Goal: Task Accomplishment & Management: Complete application form

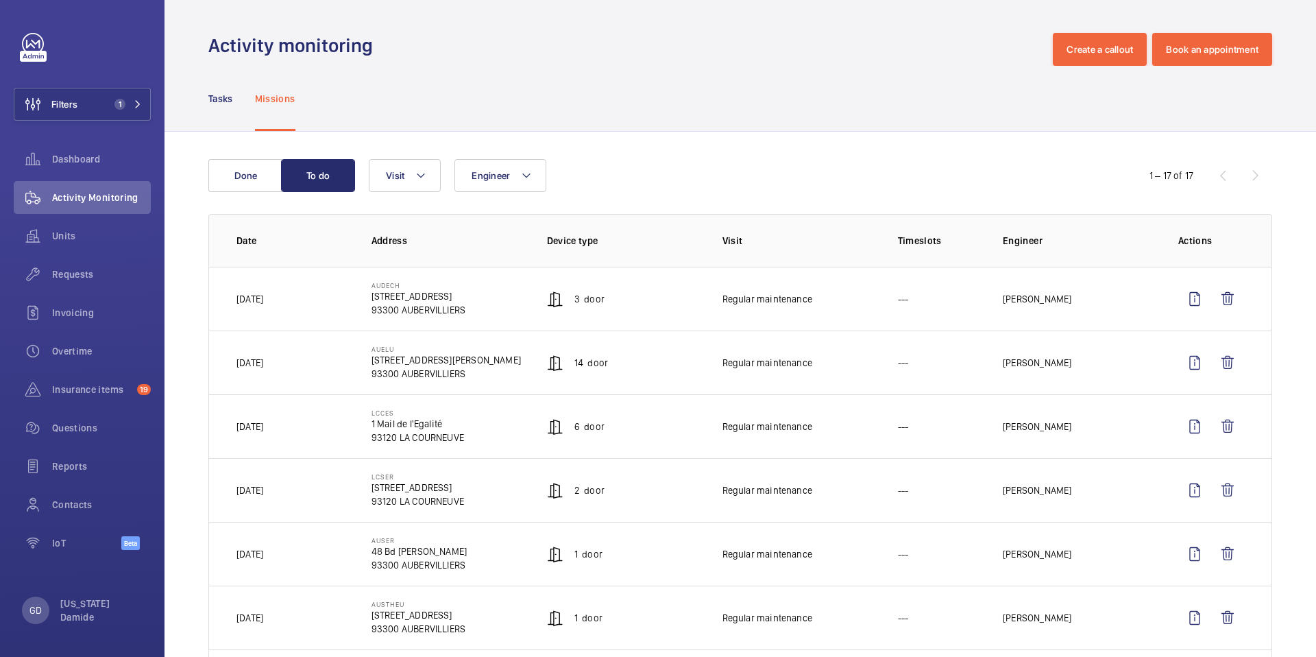
scroll to position [14, 0]
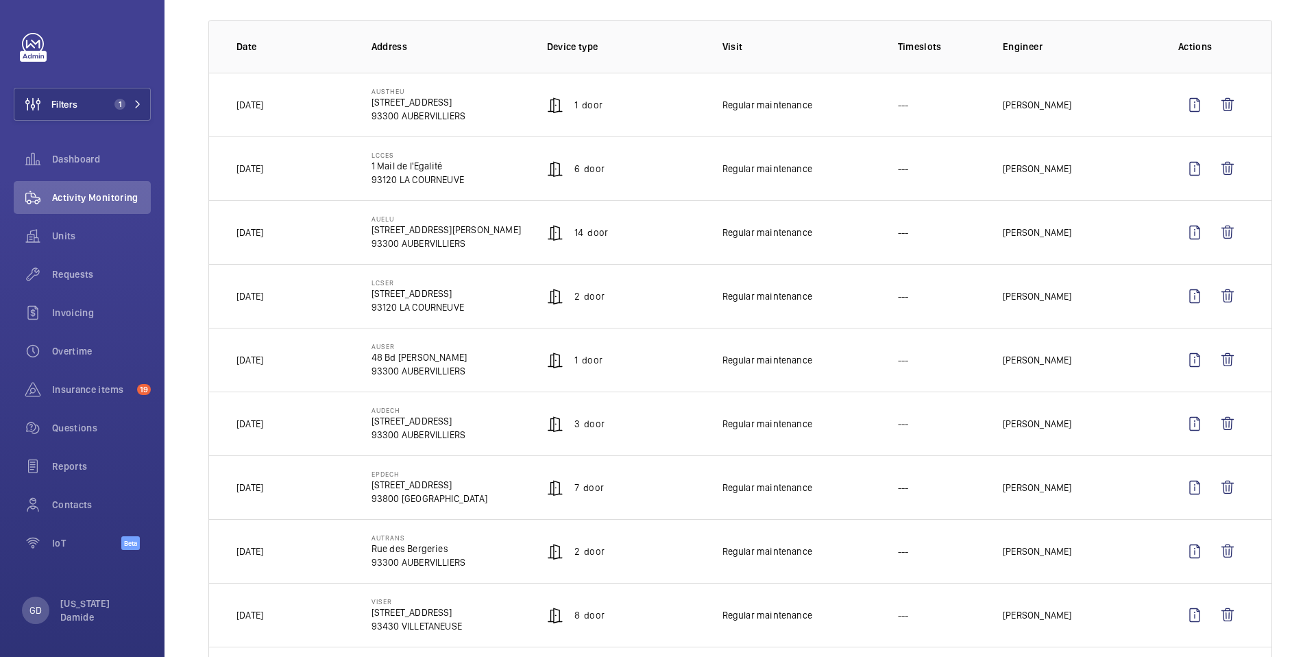
scroll to position [193, 0]
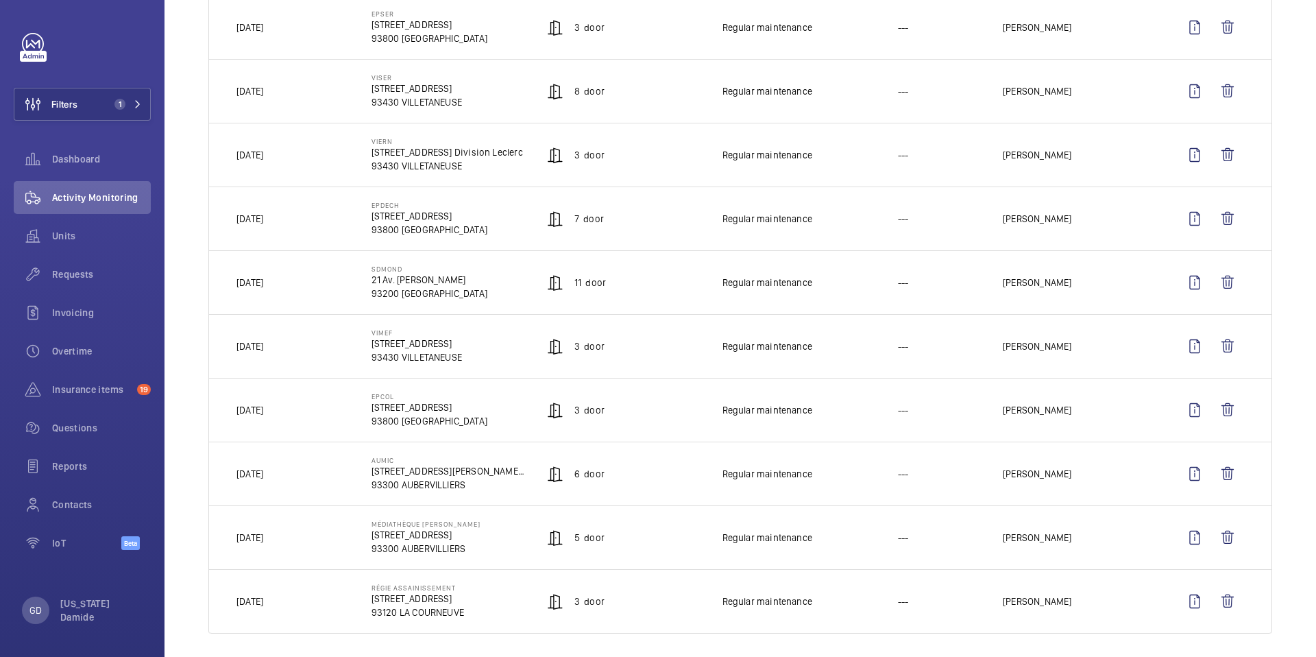
scroll to position [727, 0]
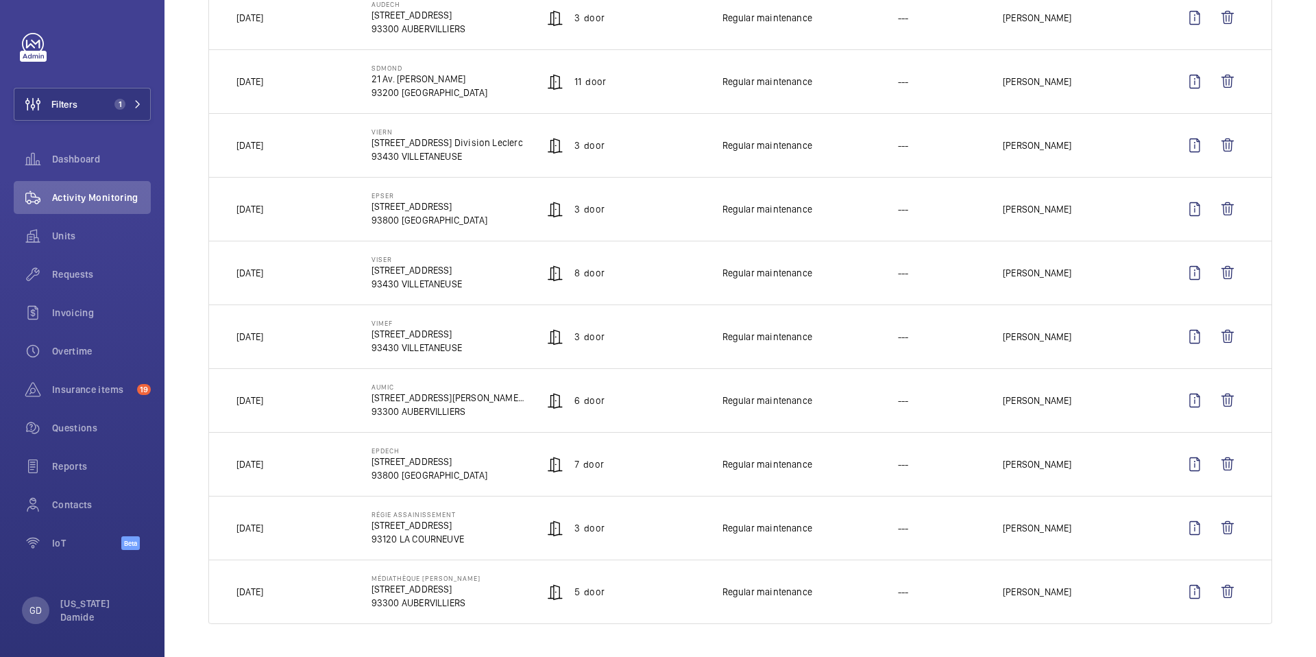
scroll to position [699, 0]
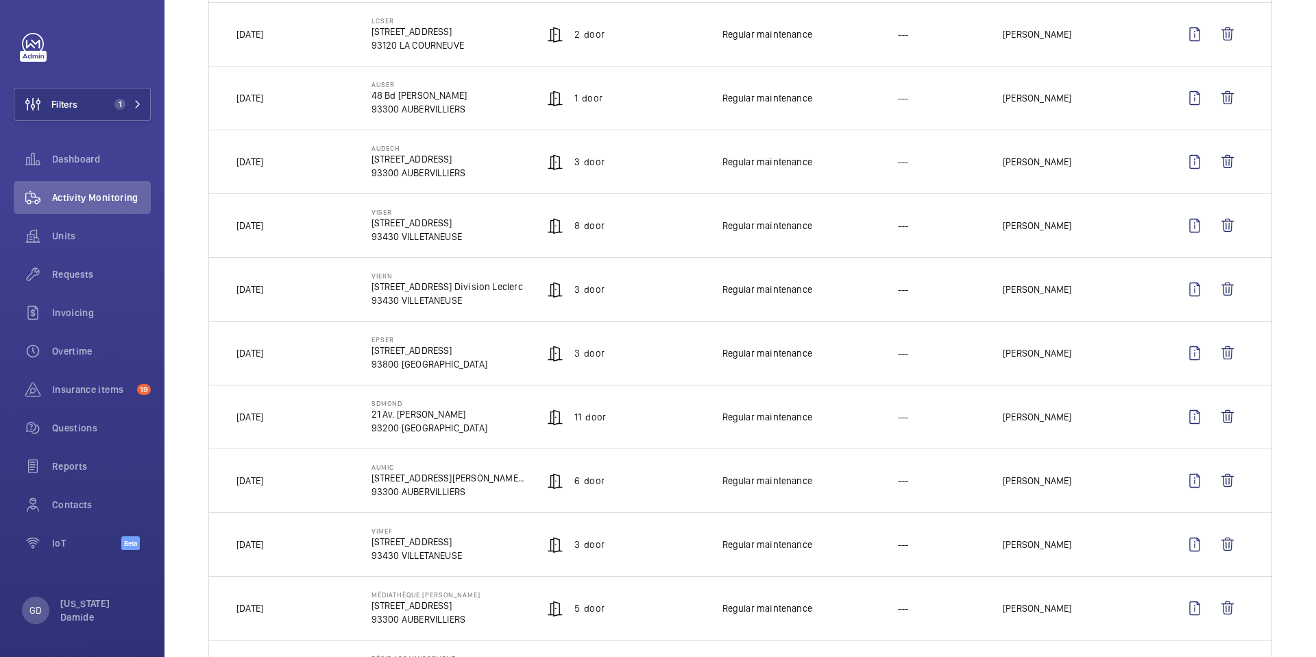
scroll to position [629, 0]
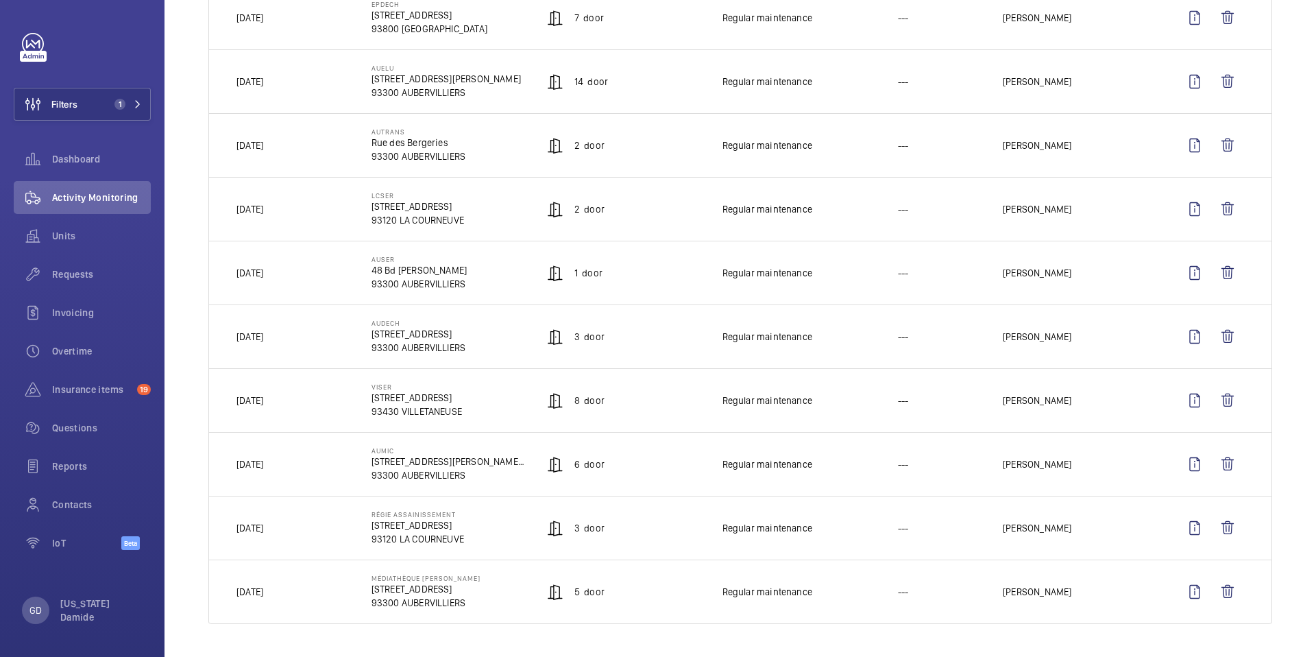
scroll to position [727, 0]
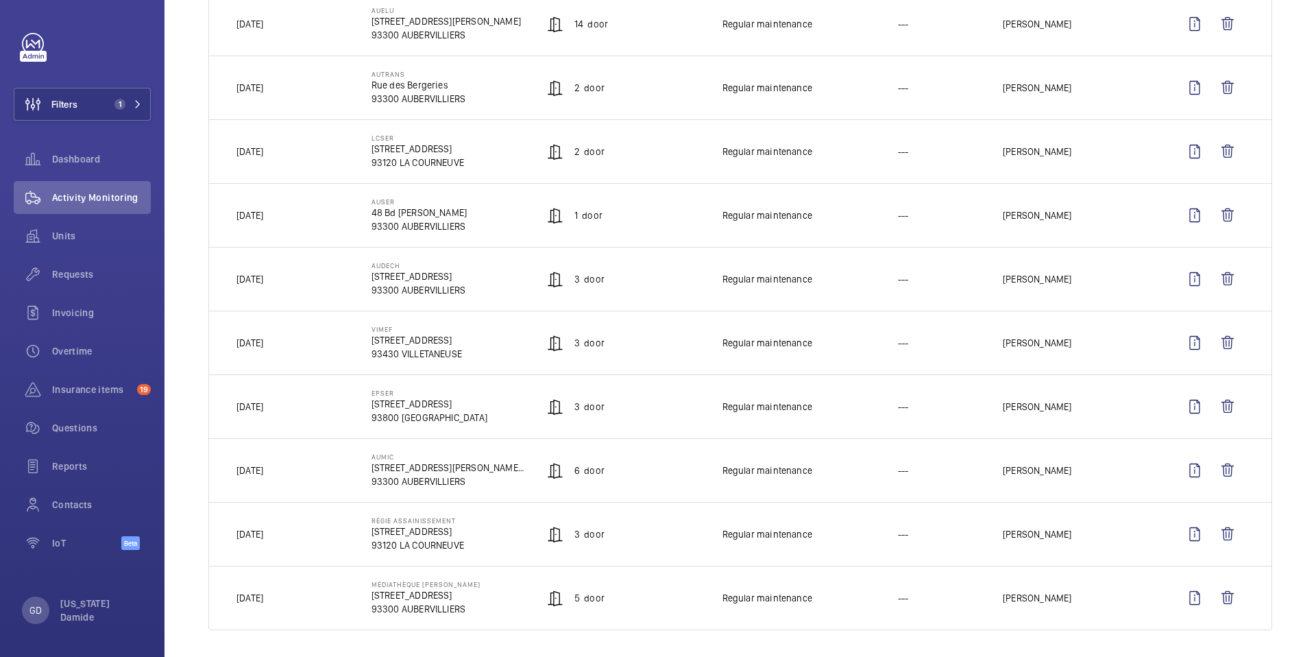
scroll to position [727, 0]
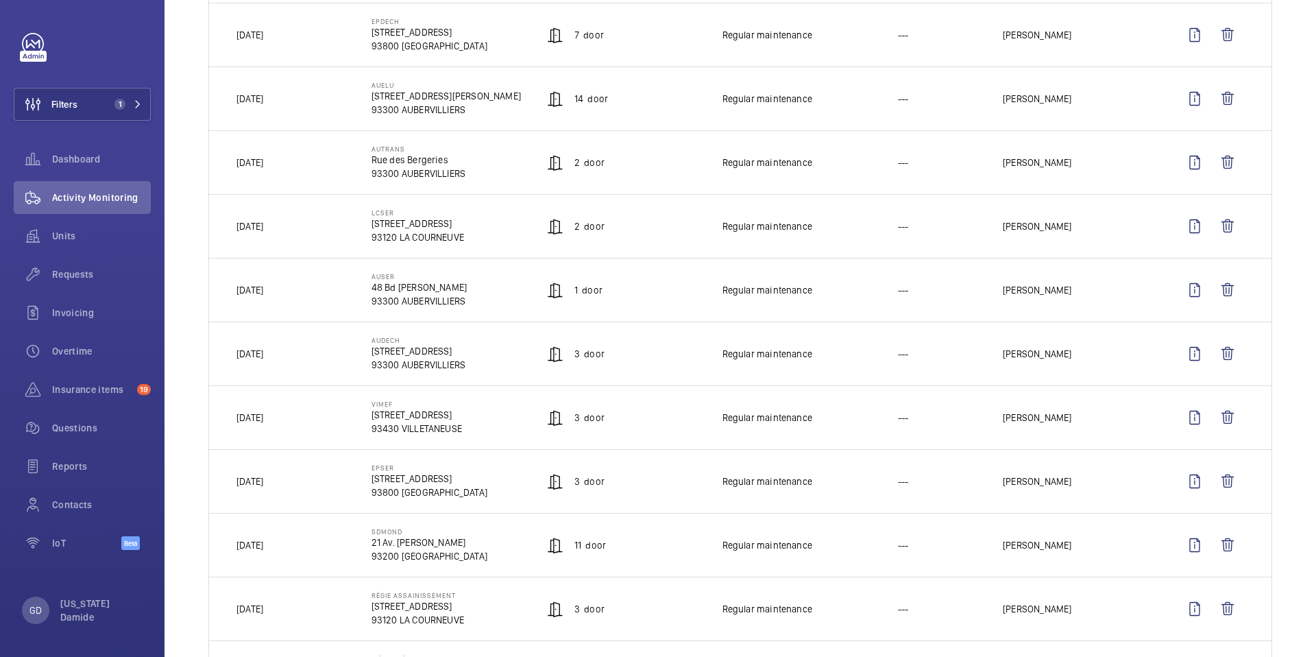
scroll to position [727, 0]
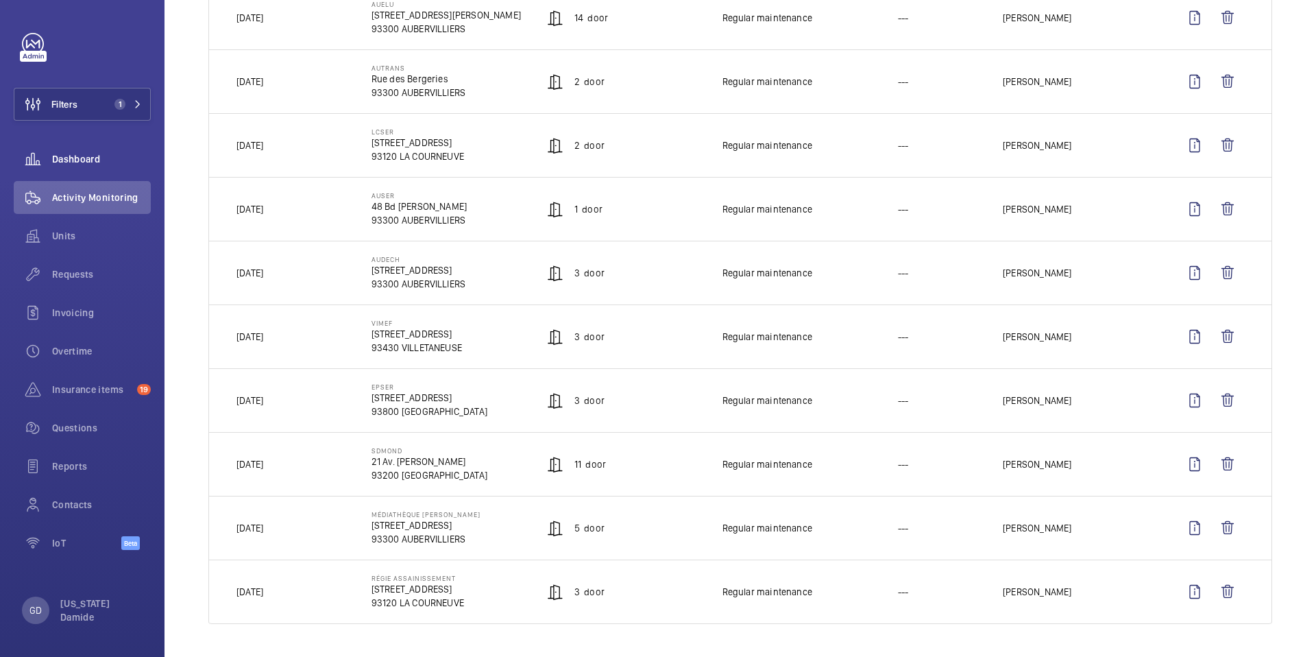
scroll to position [727, 0]
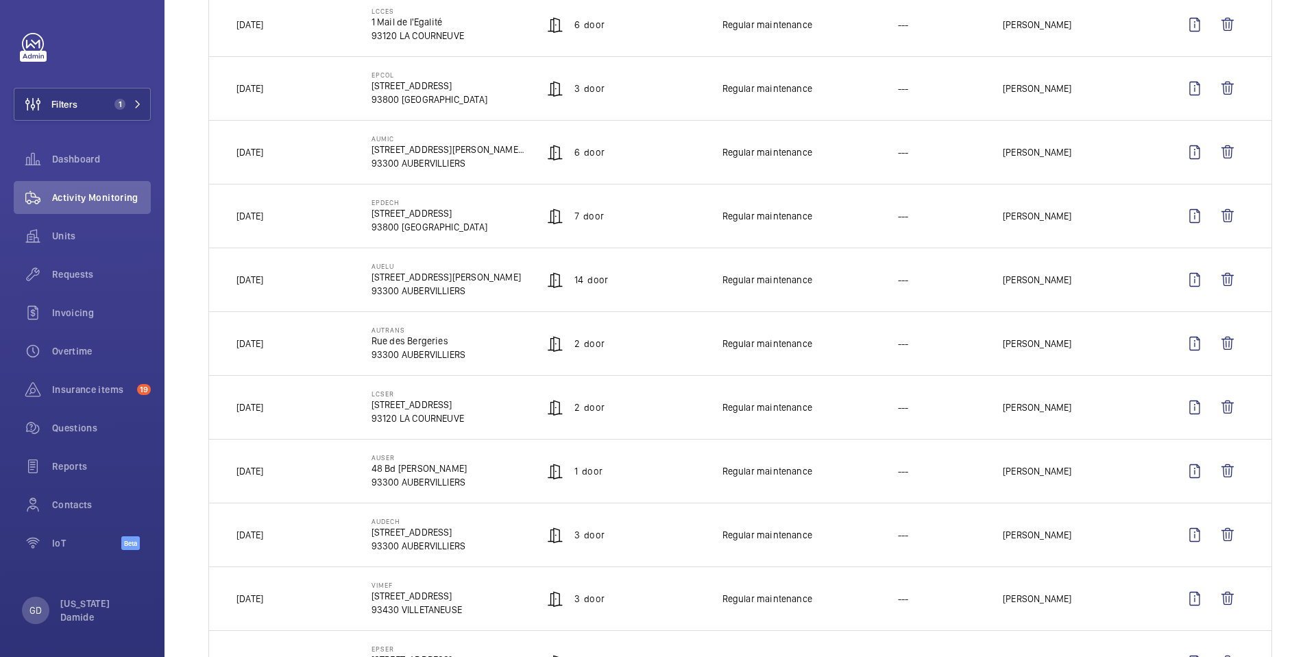
scroll to position [170, 0]
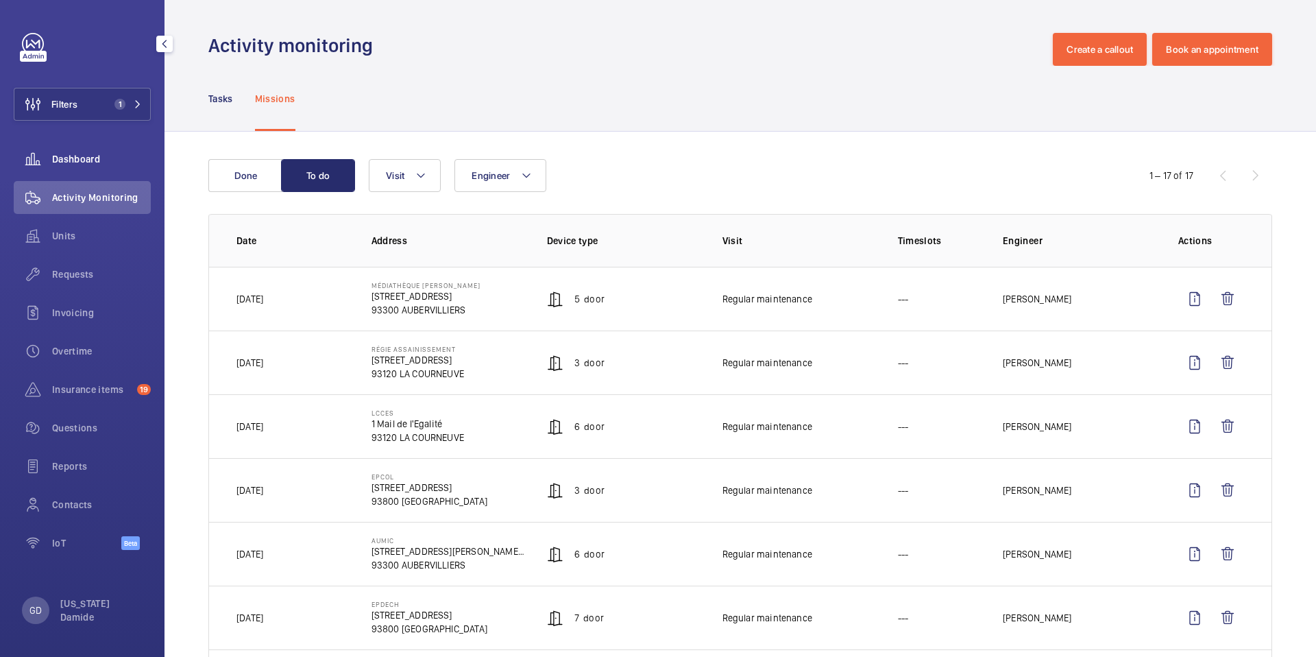
click at [87, 163] on span "Dashboard" at bounding box center [101, 159] width 99 height 14
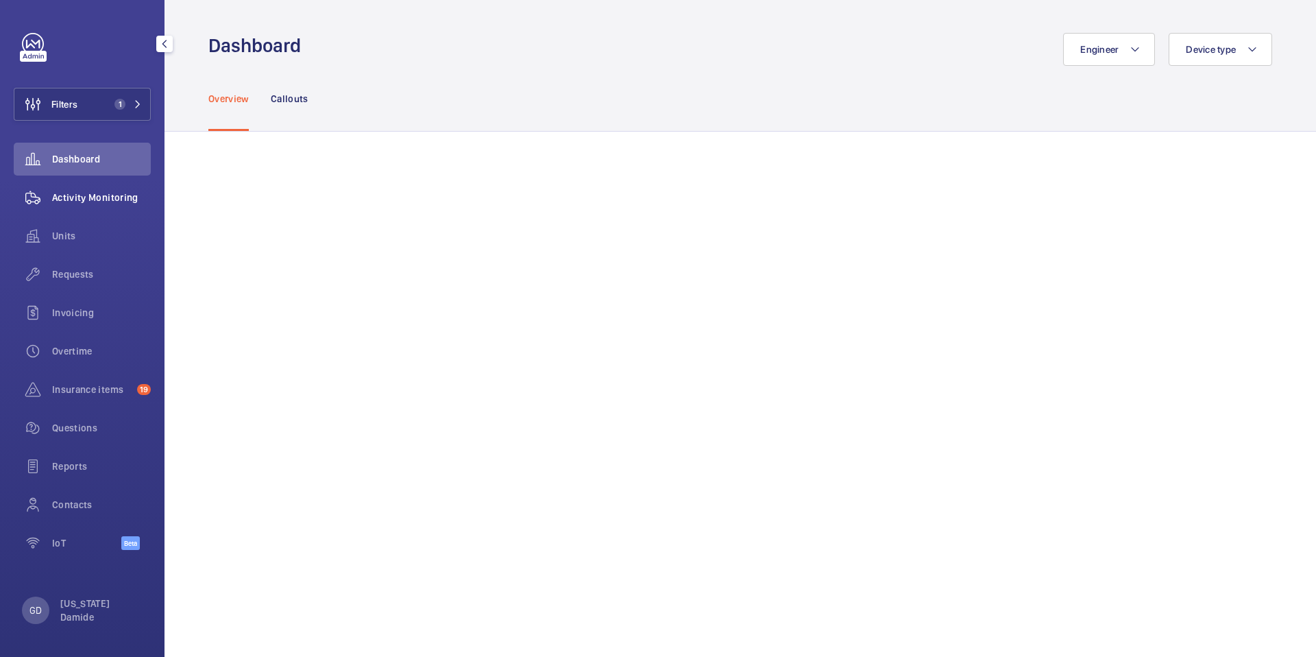
click at [110, 195] on span "Activity Monitoring" at bounding box center [101, 198] width 99 height 14
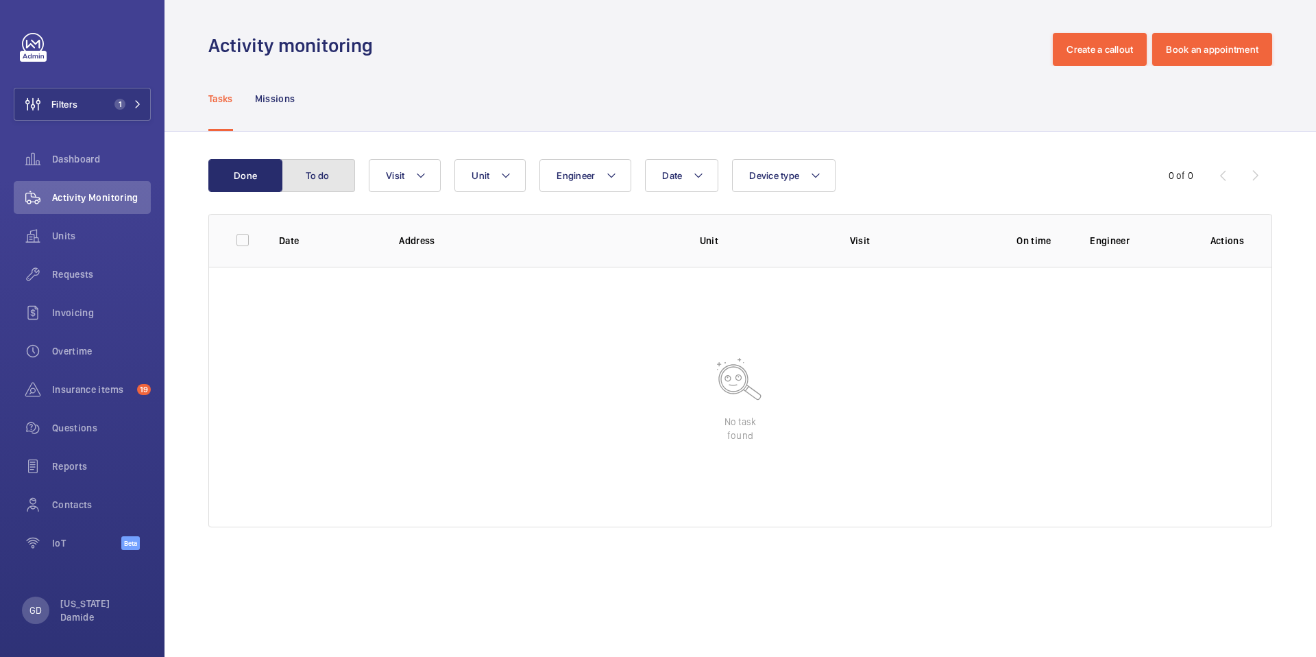
click at [309, 171] on button "To do" at bounding box center [318, 175] width 74 height 33
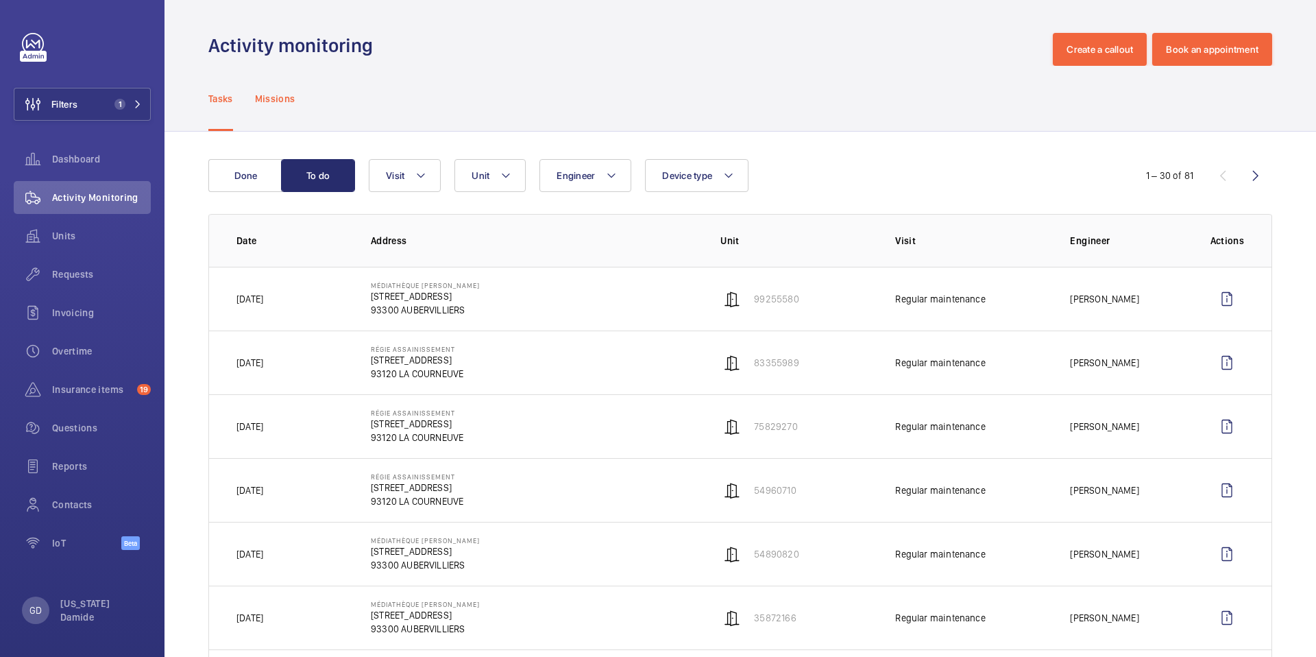
click at [289, 104] on p "Missions" at bounding box center [275, 99] width 40 height 14
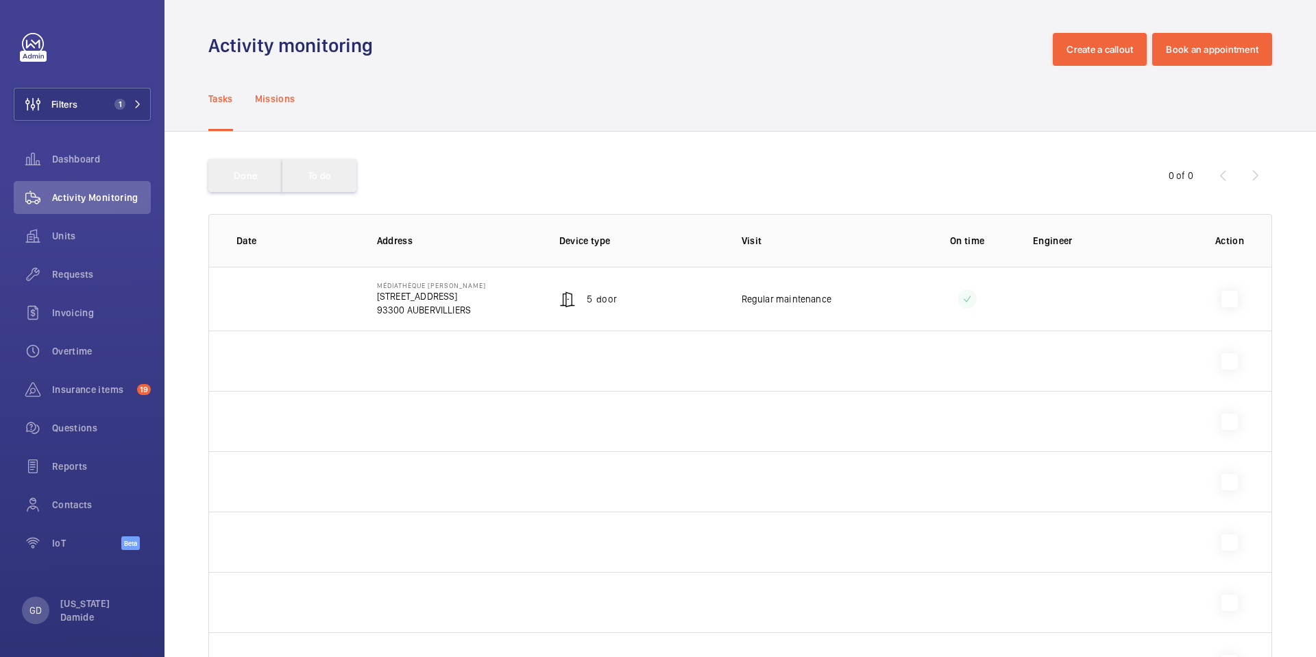
click at [278, 97] on p "Missions" at bounding box center [275, 99] width 40 height 14
click at [225, 97] on p "Tasks" at bounding box center [220, 99] width 25 height 14
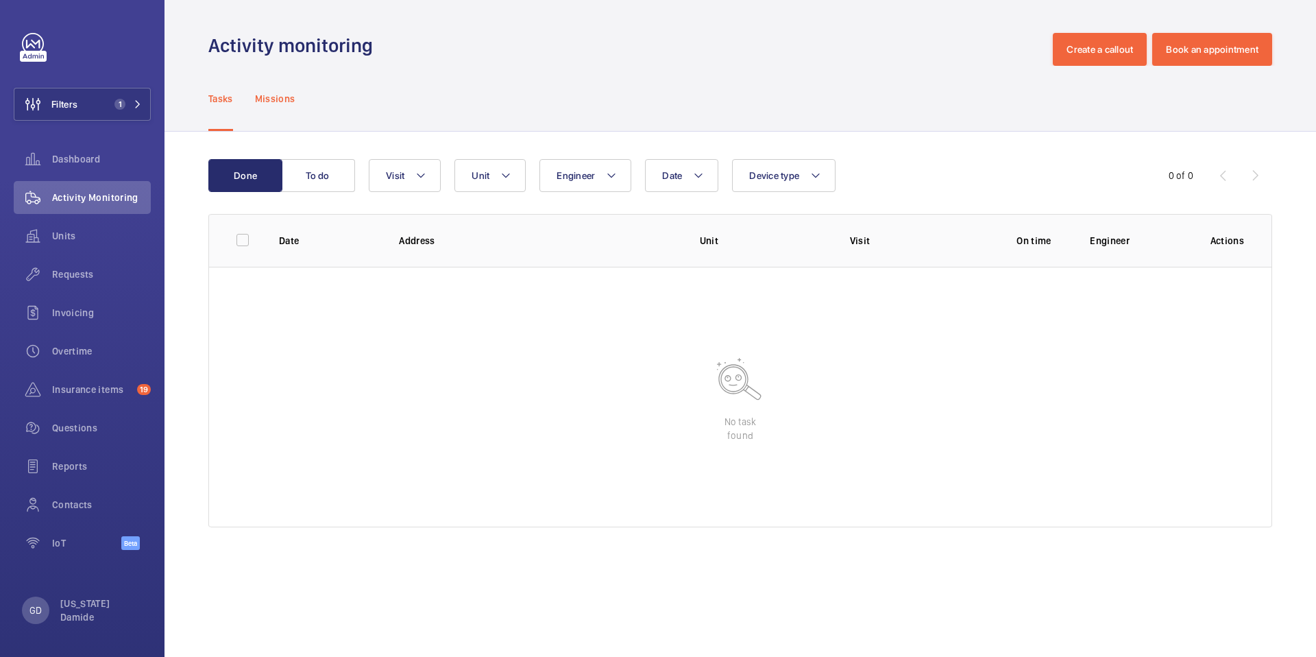
click at [273, 99] on p "Missions" at bounding box center [275, 99] width 40 height 14
click at [337, 156] on div "Done To do Engineer Visit 0 of 0 Date Address Device type Visit On time Enginee…" at bounding box center [741, 346] width 1152 height 428
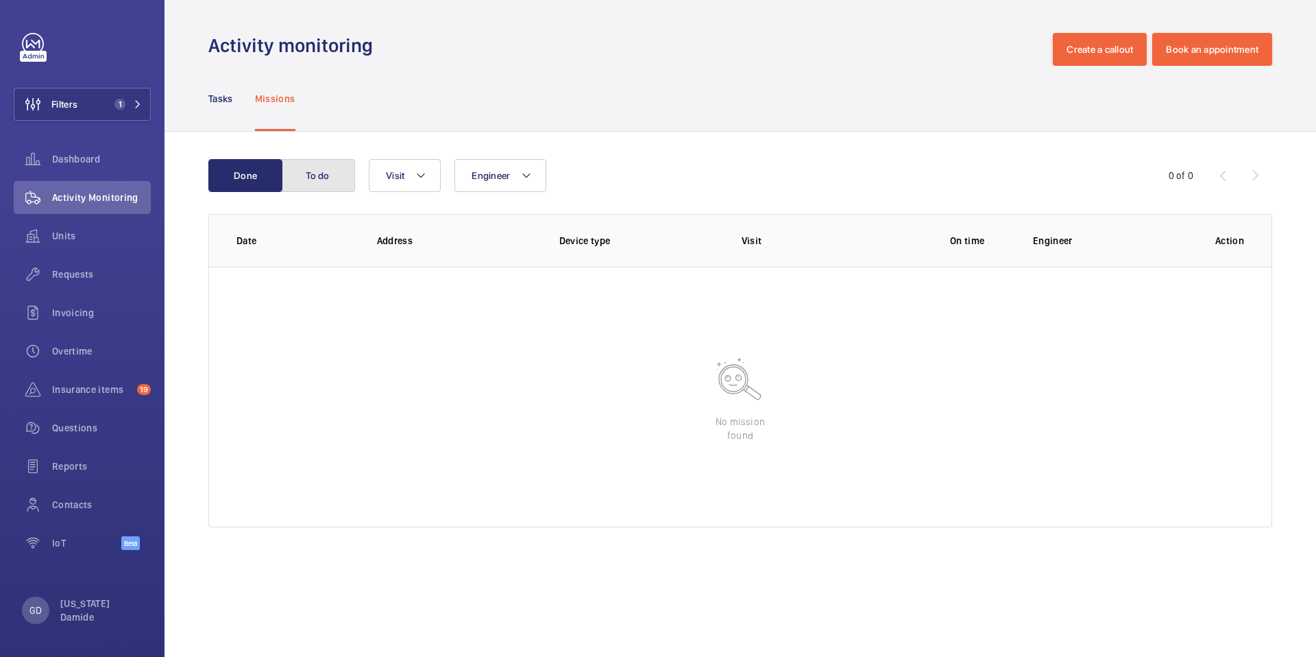
click at [323, 182] on button "To do" at bounding box center [318, 175] width 74 height 33
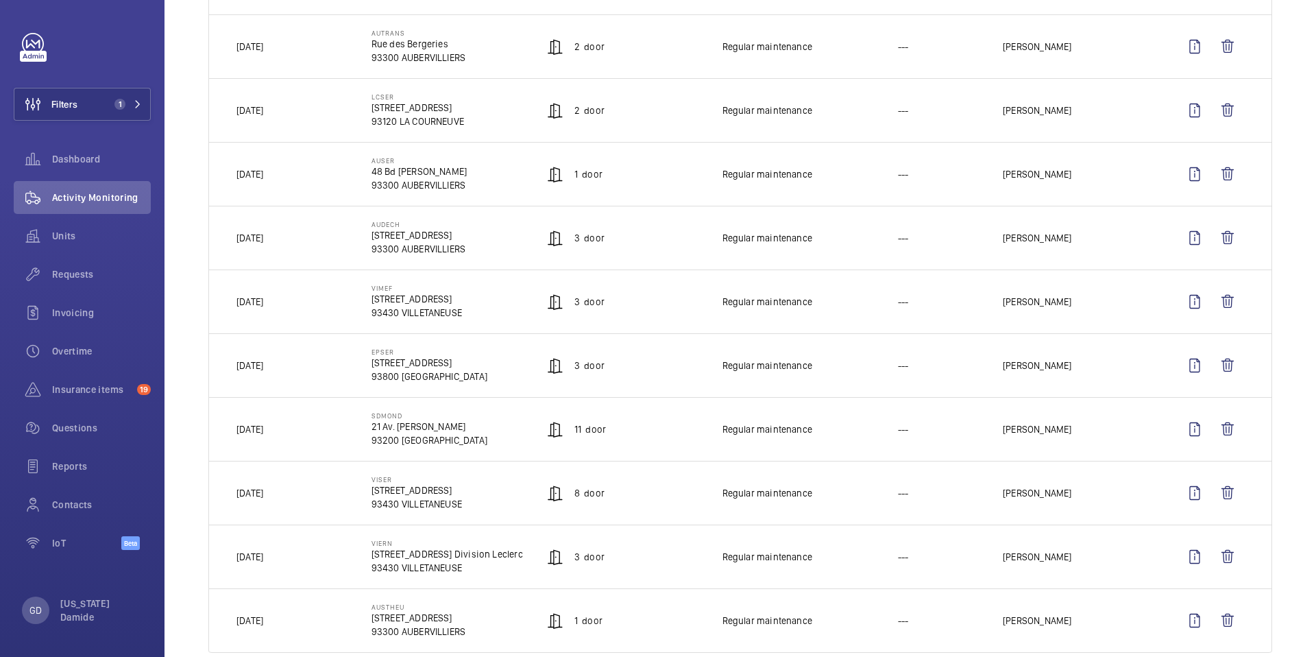
scroll to position [727, 0]
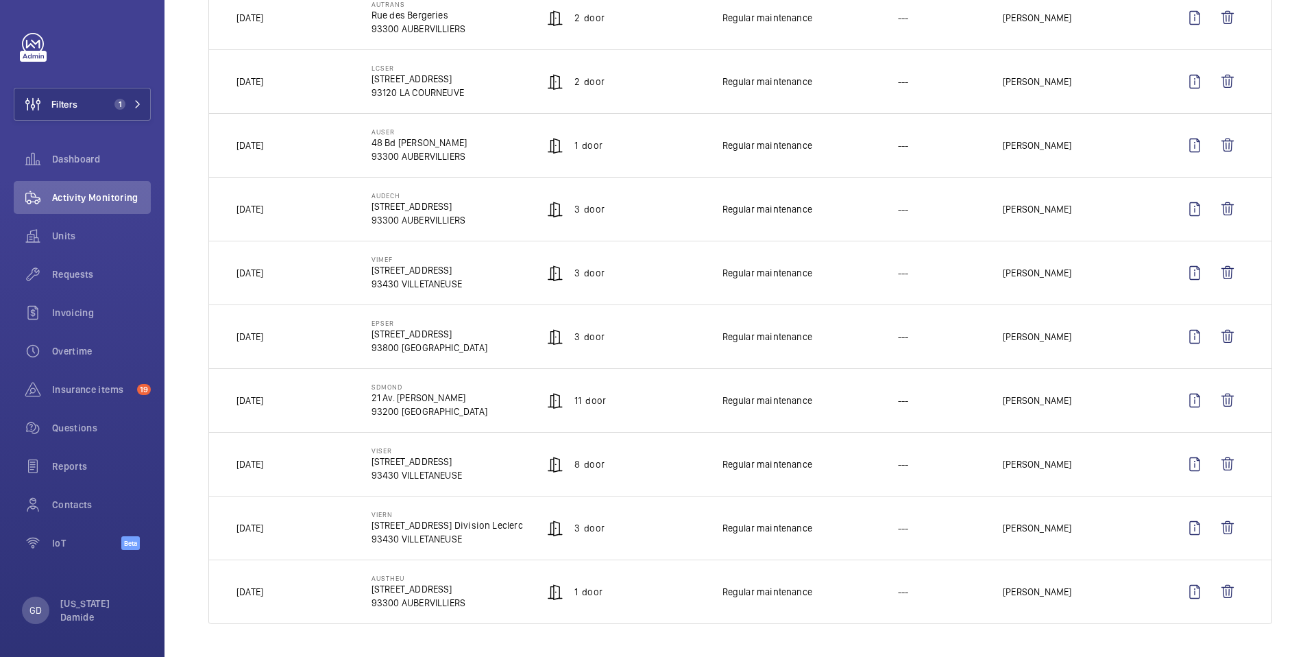
click at [592, 402] on p "11 Door" at bounding box center [590, 400] width 32 height 14
drag, startPoint x: 572, startPoint y: 400, endPoint x: 613, endPoint y: 400, distance: 40.4
click at [613, 400] on td "11 Door" at bounding box center [612, 400] width 175 height 64
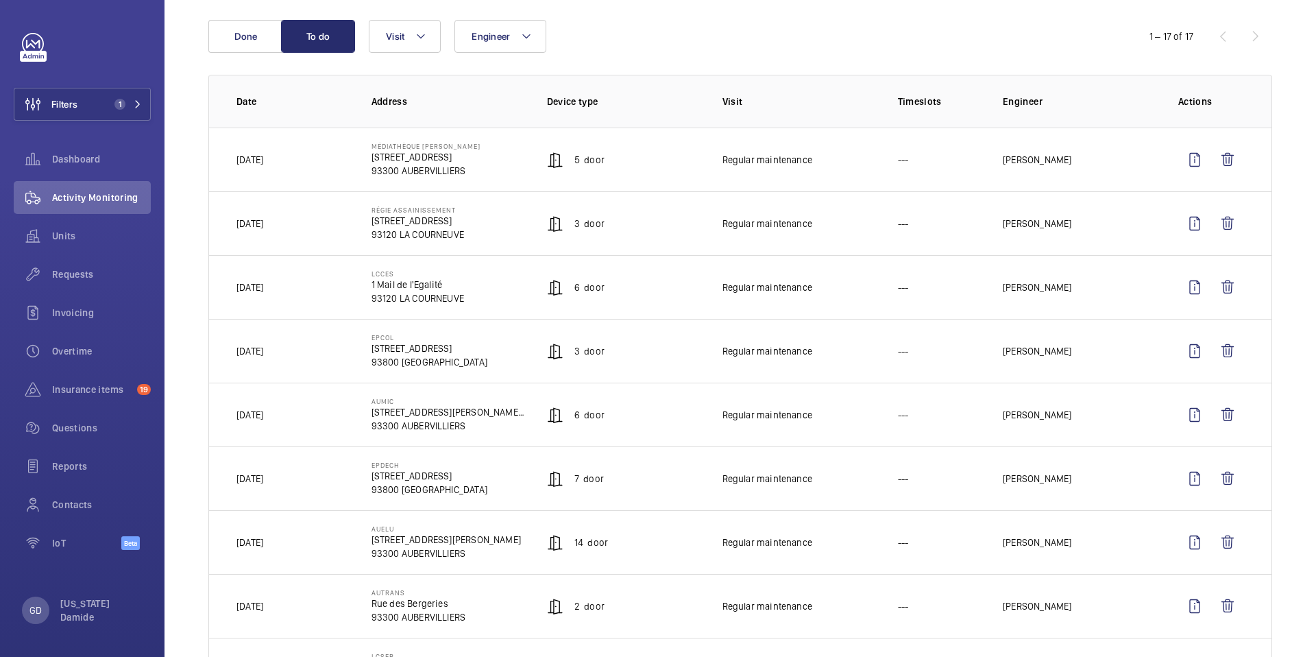
scroll to position [54, 0]
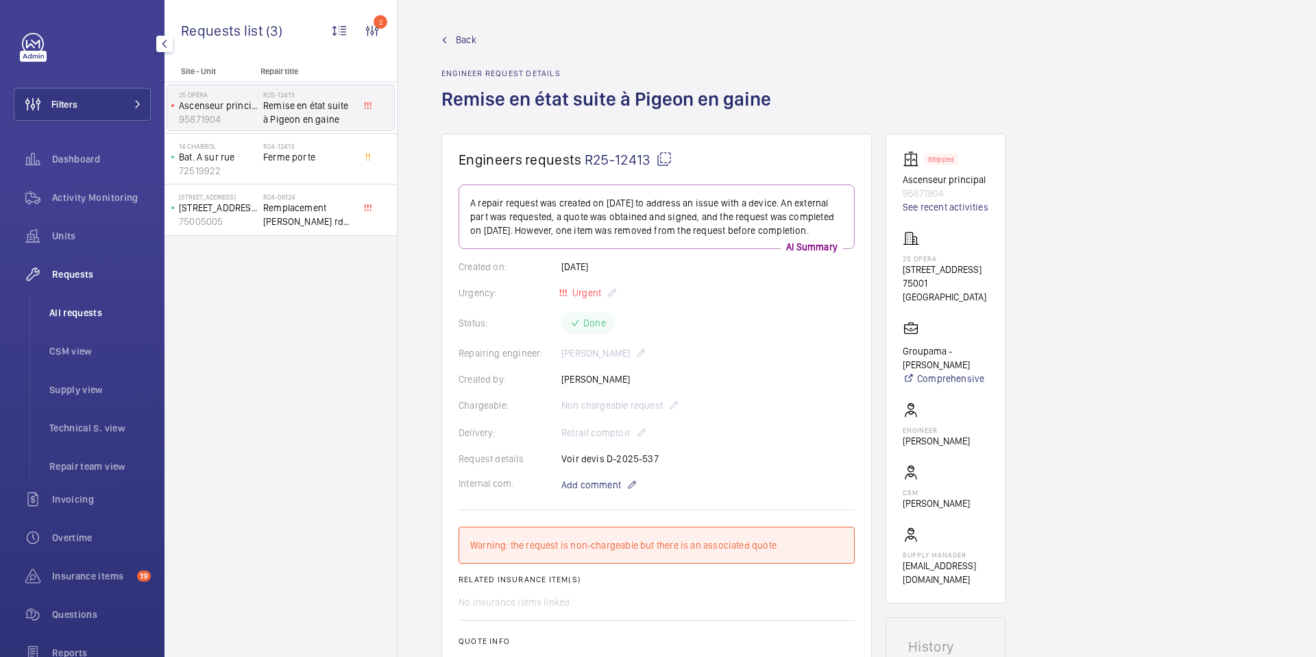
click at [84, 316] on span "All requests" at bounding box center [99, 313] width 101 height 14
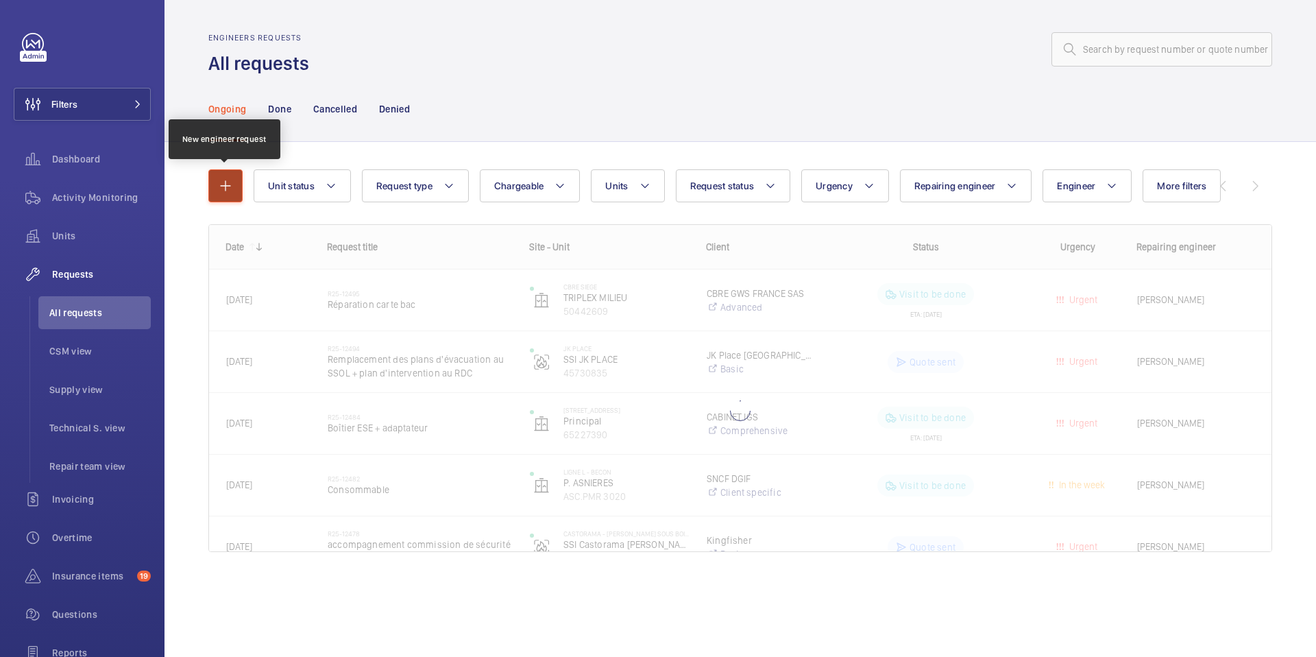
click at [237, 193] on button "button" at bounding box center [225, 185] width 34 height 33
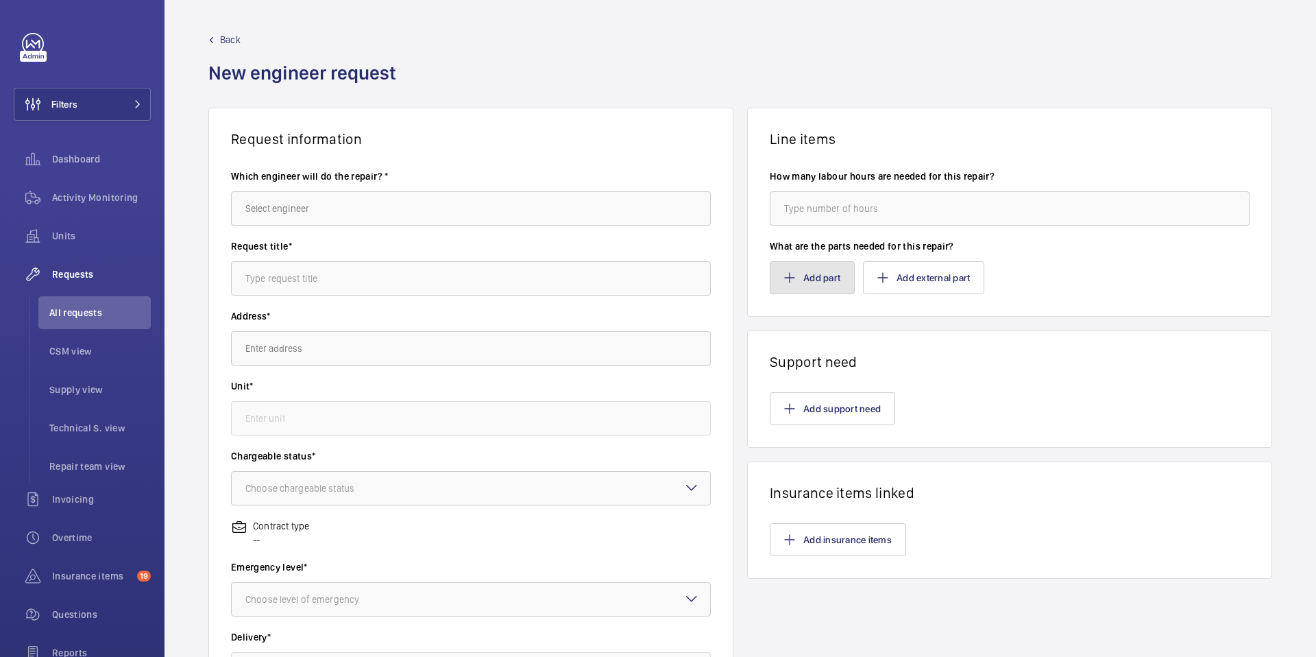
click at [818, 273] on button "Add part" at bounding box center [812, 277] width 85 height 33
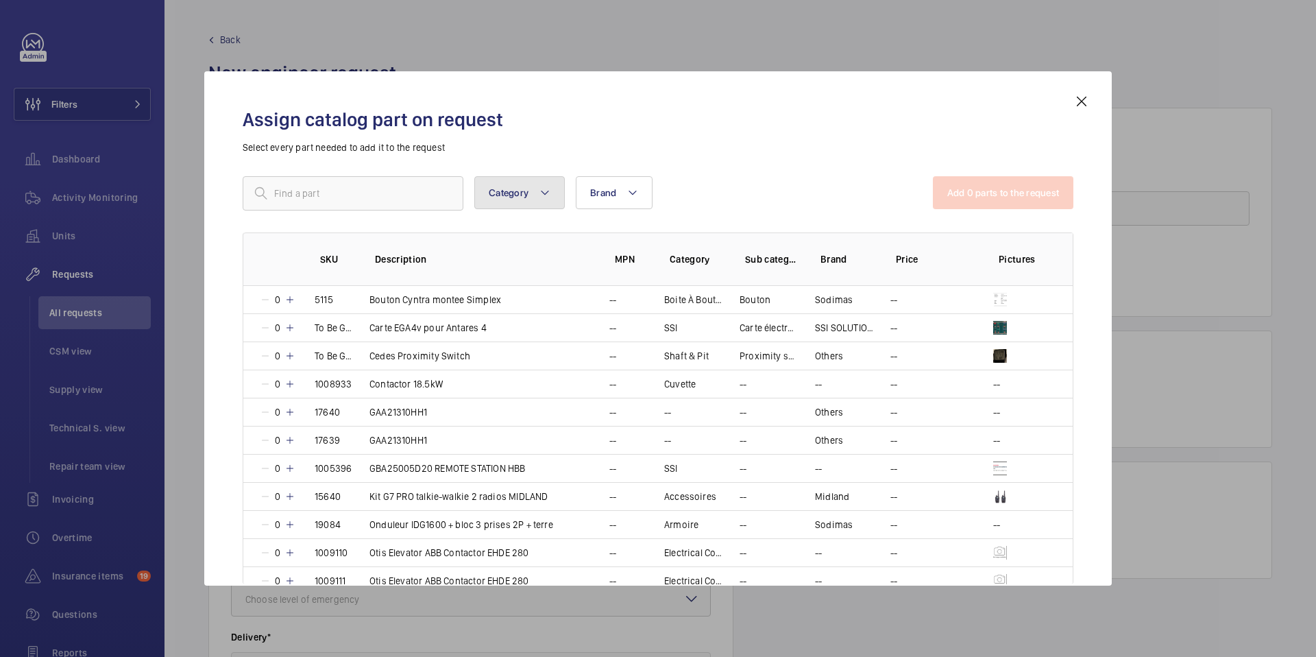
click at [552, 199] on button "Category" at bounding box center [519, 192] width 90 height 33
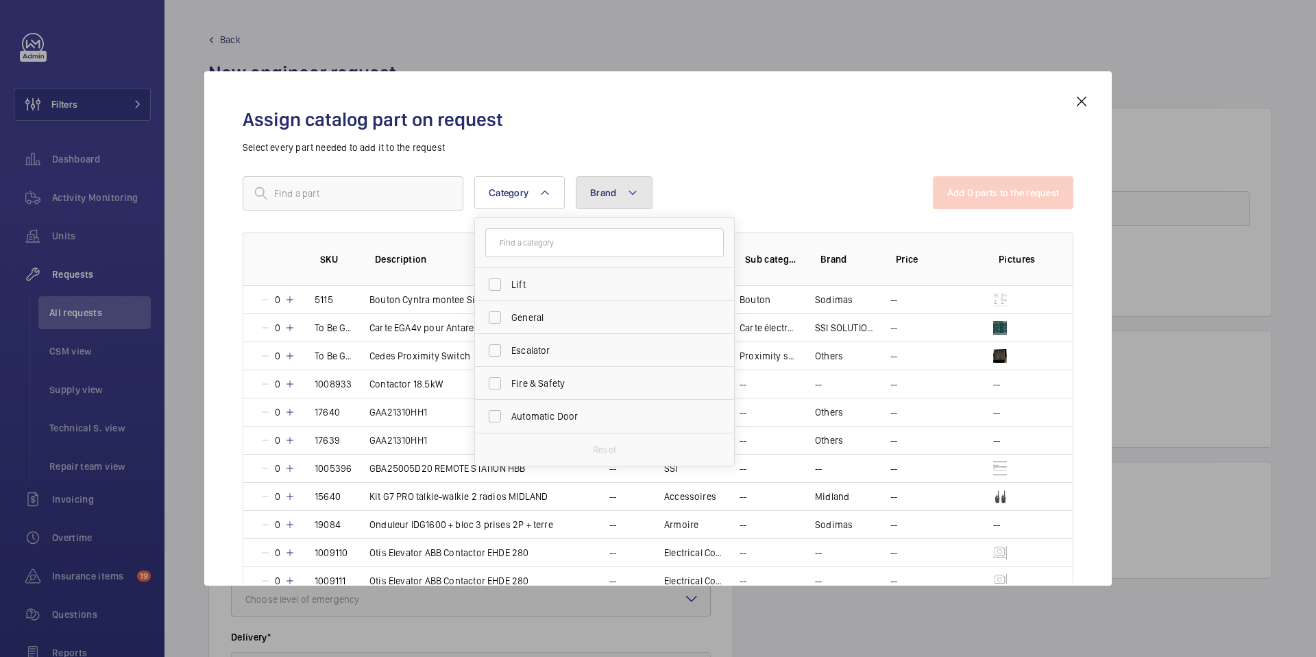
click at [631, 202] on button "Brand" at bounding box center [614, 192] width 77 height 33
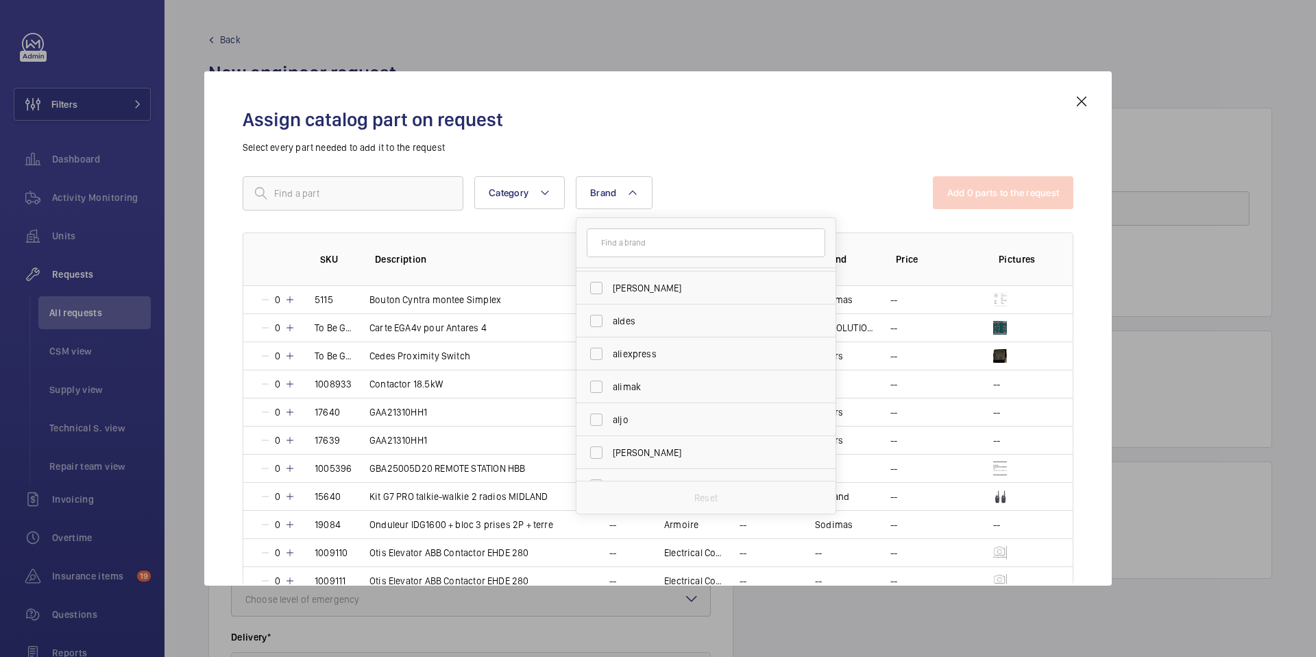
scroll to position [707, 0]
click at [776, 112] on h2 "Assign catalog part on request" at bounding box center [658, 119] width 831 height 25
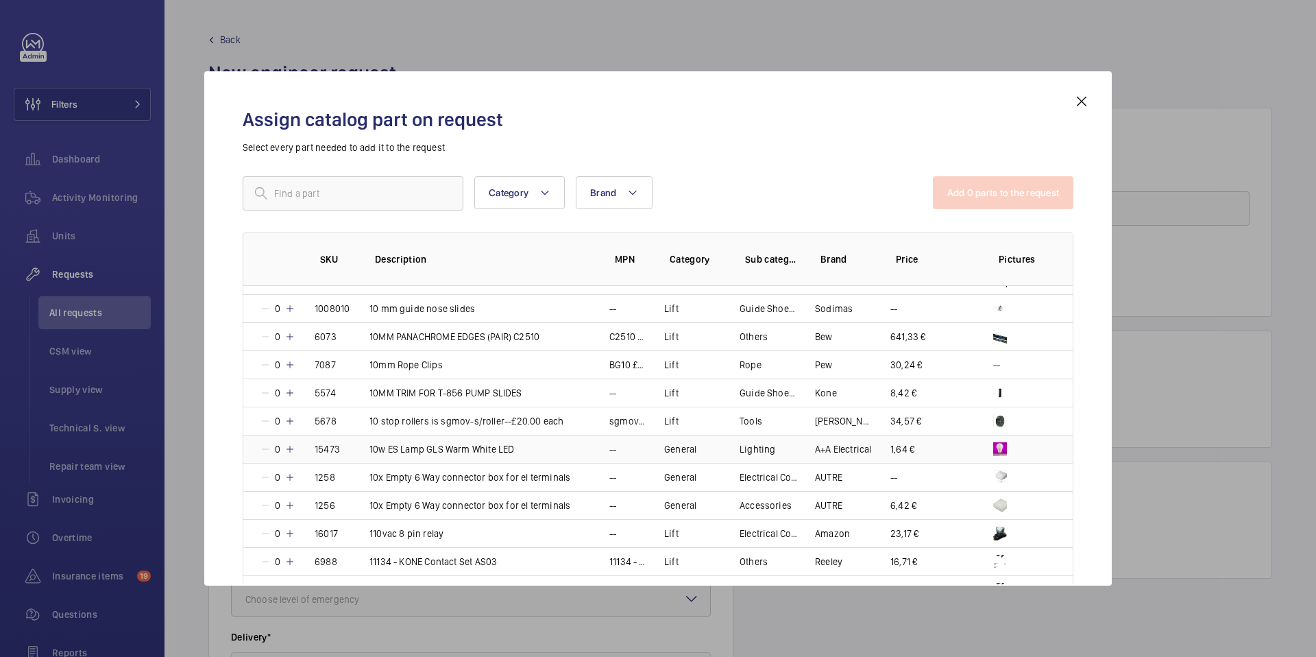
scroll to position [1567, 0]
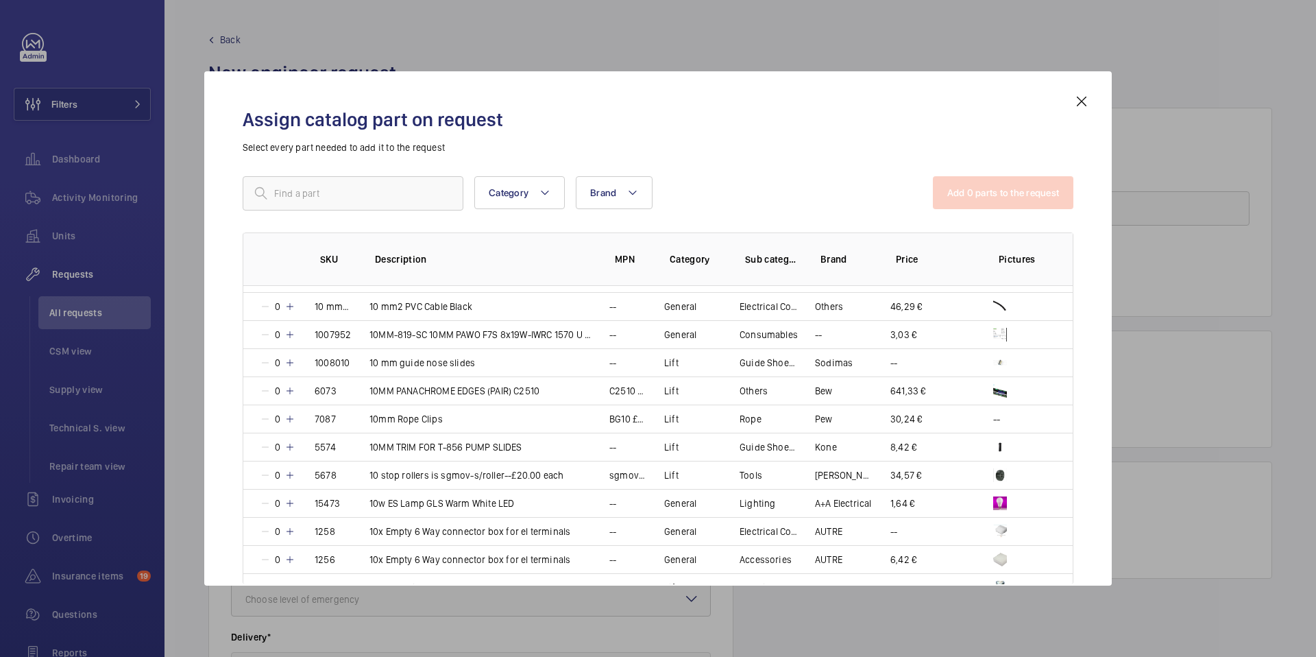
click at [103, 542] on div at bounding box center [658, 328] width 1316 height 657
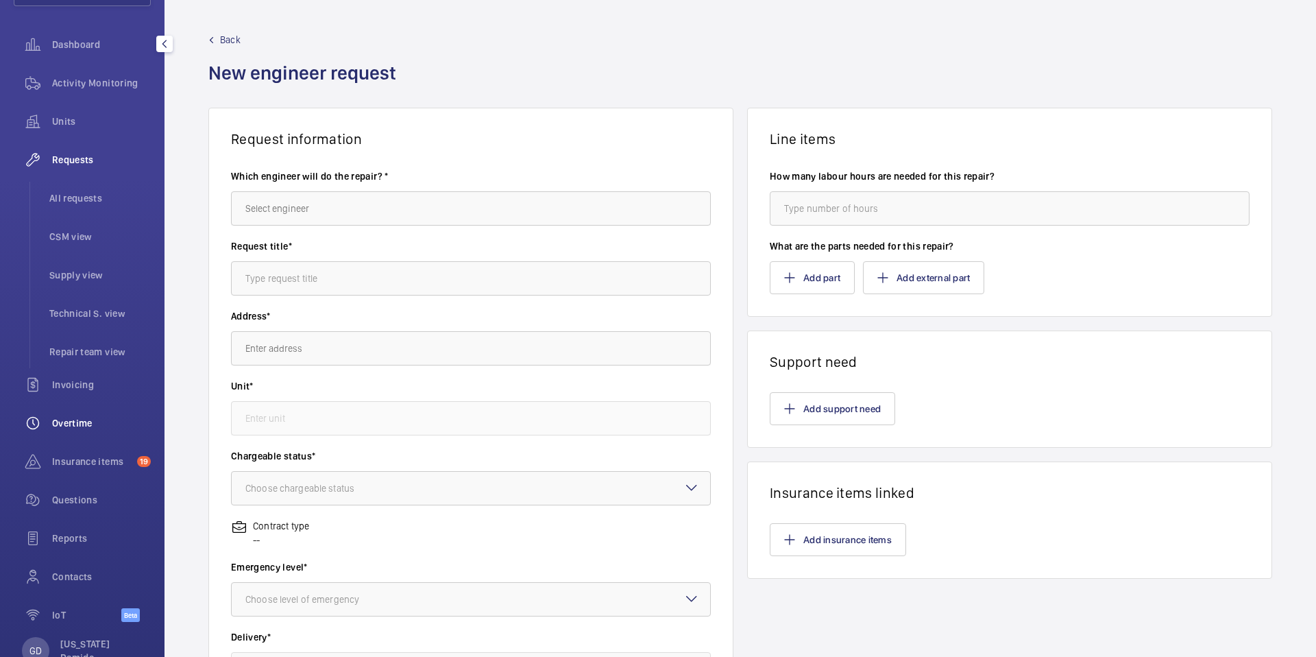
scroll to position [155, 0]
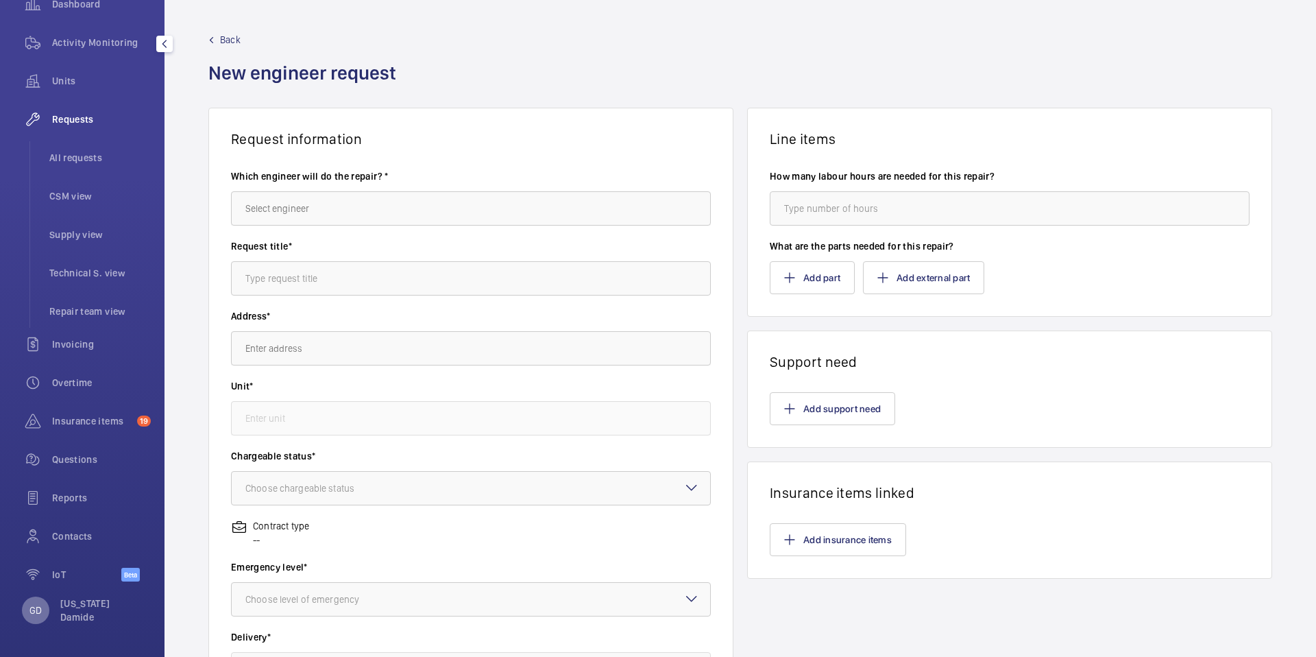
click at [34, 608] on p "GD" at bounding box center [35, 610] width 12 height 14
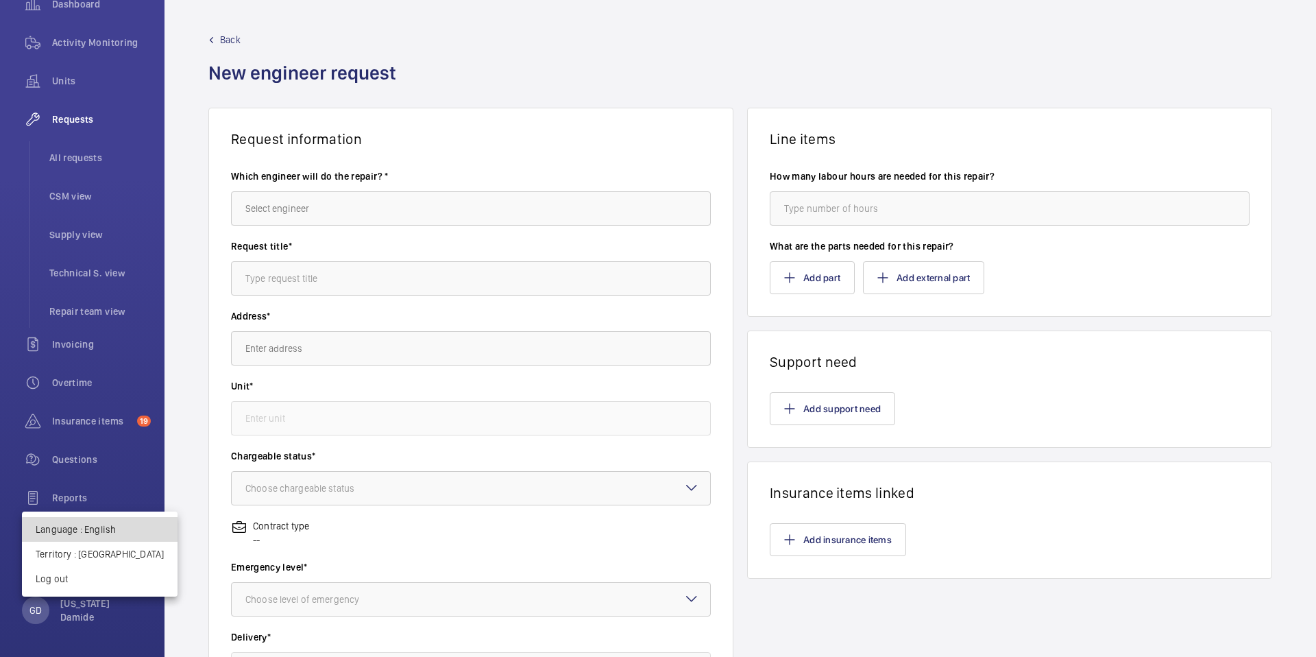
click at [105, 533] on p "Language : English" at bounding box center [100, 529] width 128 height 14
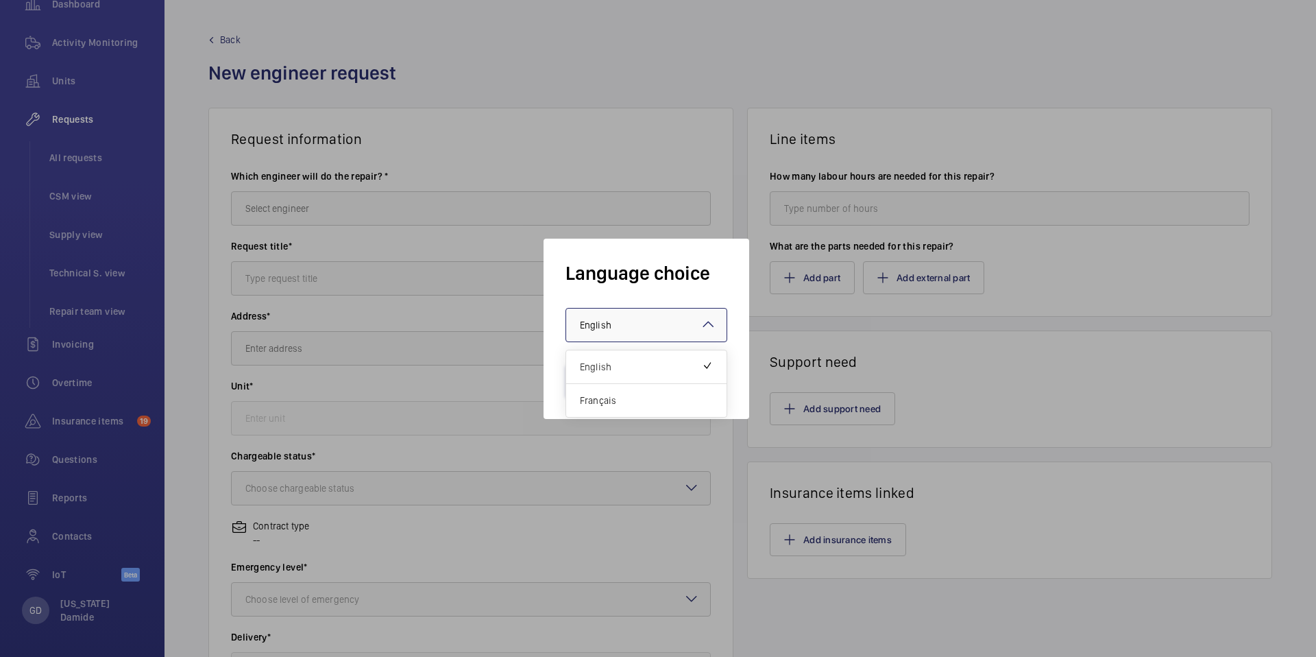
click at [677, 322] on div at bounding box center [646, 324] width 160 height 33
click at [632, 402] on span "Français" at bounding box center [646, 400] width 133 height 14
click at [628, 386] on button "Validate" at bounding box center [603, 380] width 77 height 33
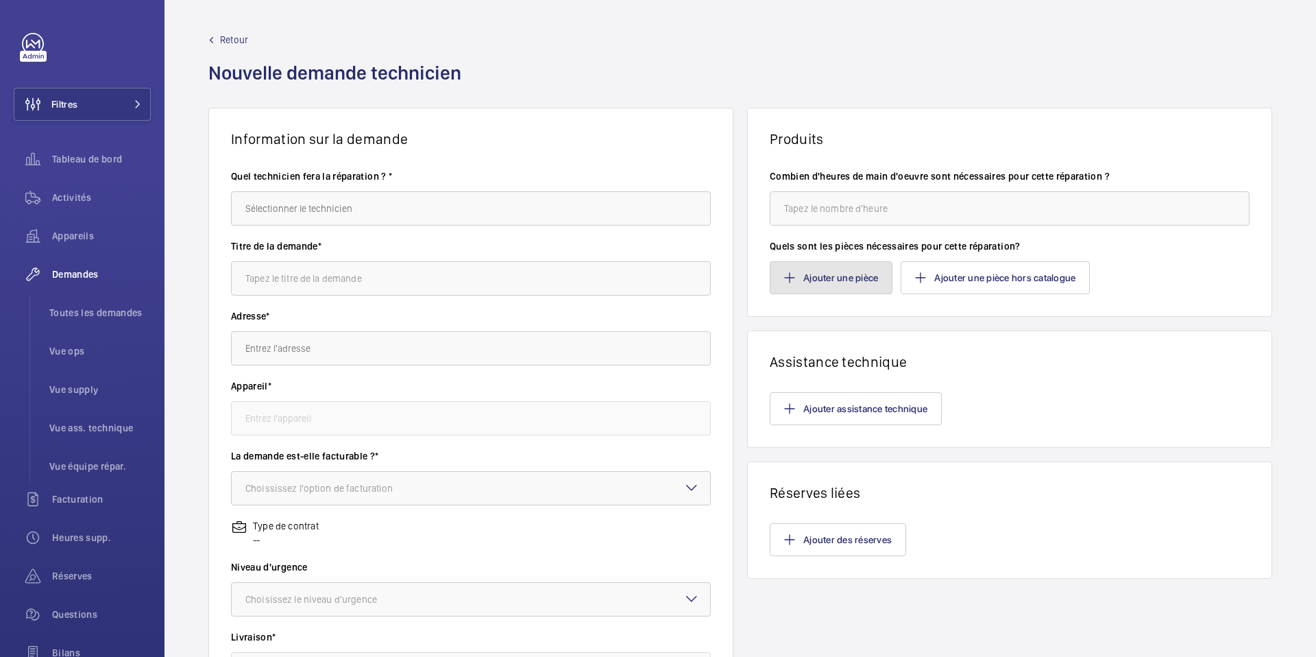
click at [862, 278] on button "Ajouter une pièce" at bounding box center [831, 277] width 123 height 33
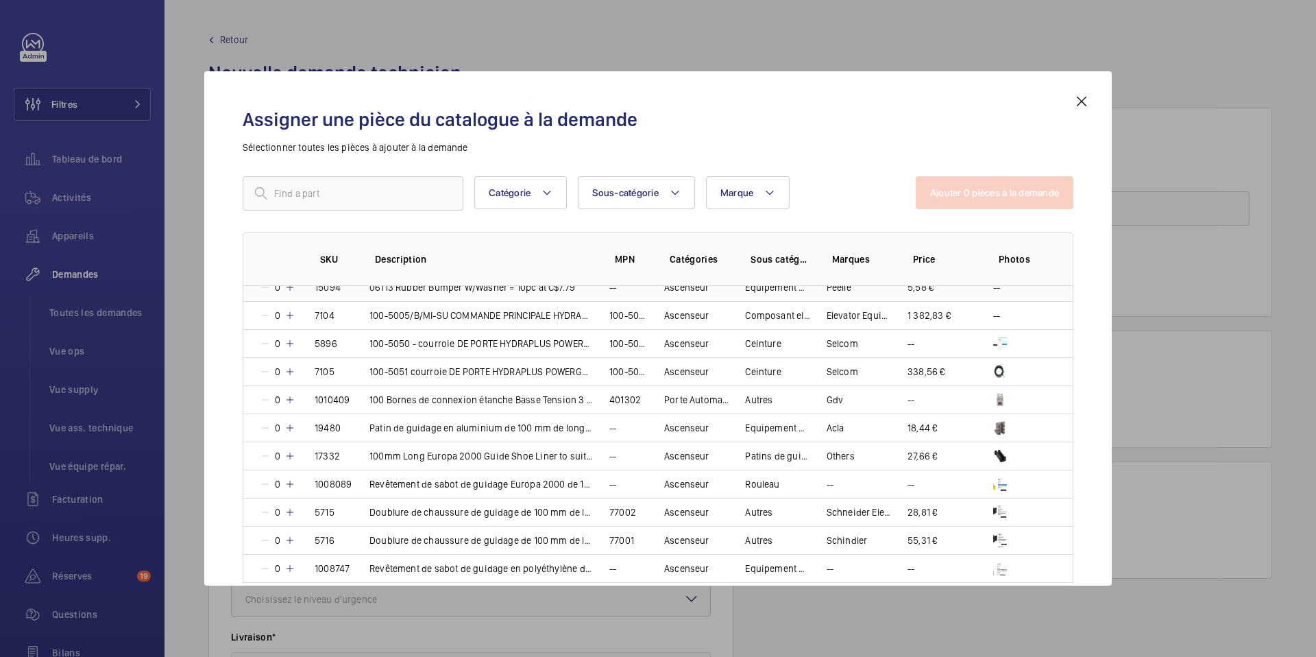
scroll to position [725, 0]
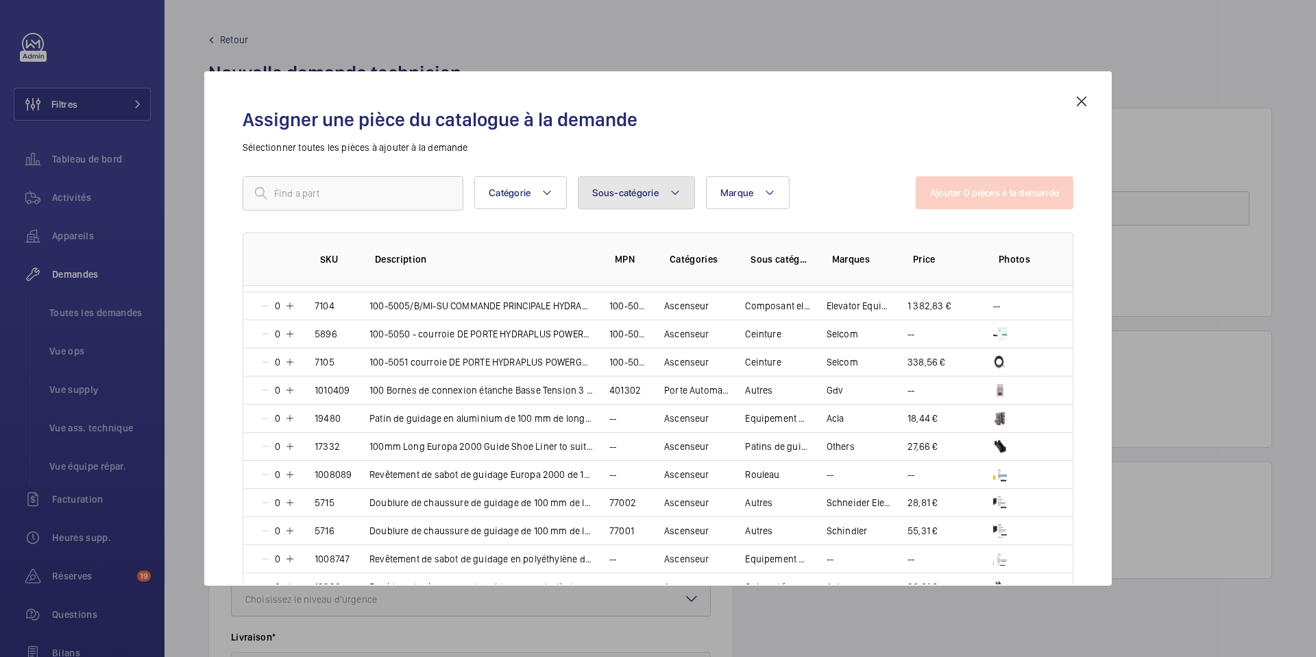
click at [679, 195] on mat-icon at bounding box center [675, 192] width 11 height 16
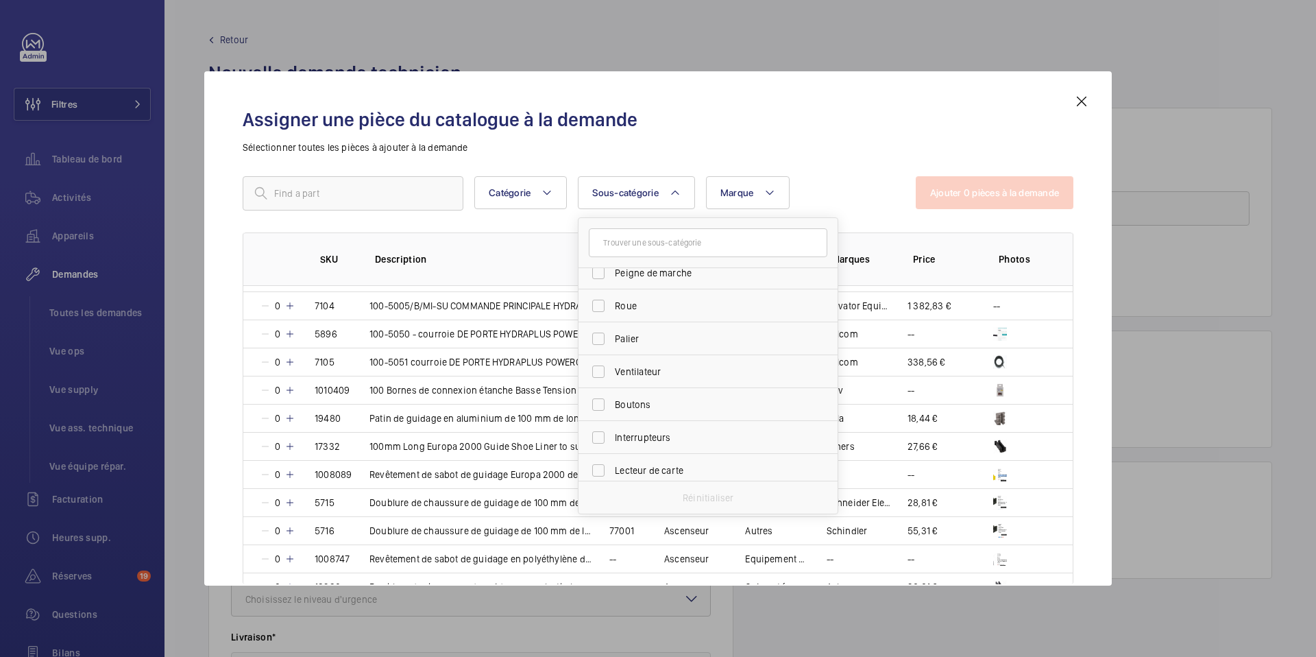
scroll to position [1104, 0]
click at [600, 367] on input "Cles" at bounding box center [598, 365] width 27 height 27
checkbox input "true"
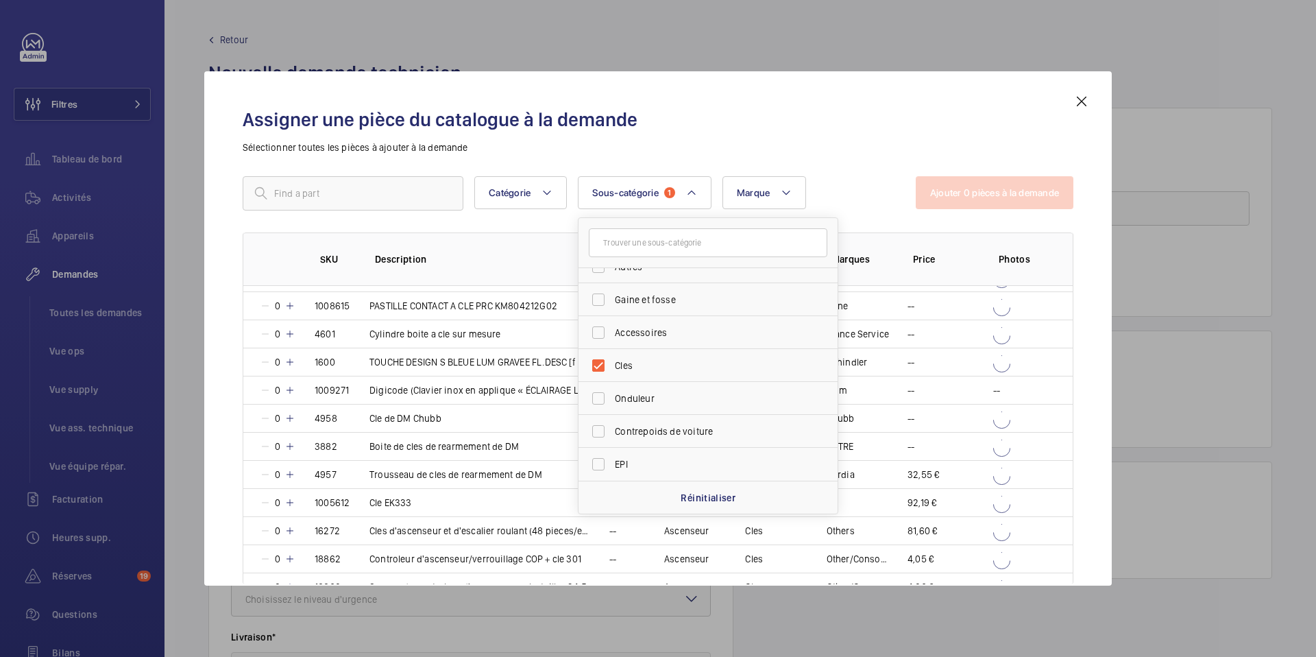
click at [834, 124] on h2 "Assigner une pièce du catalogue à la demande" at bounding box center [658, 119] width 831 height 25
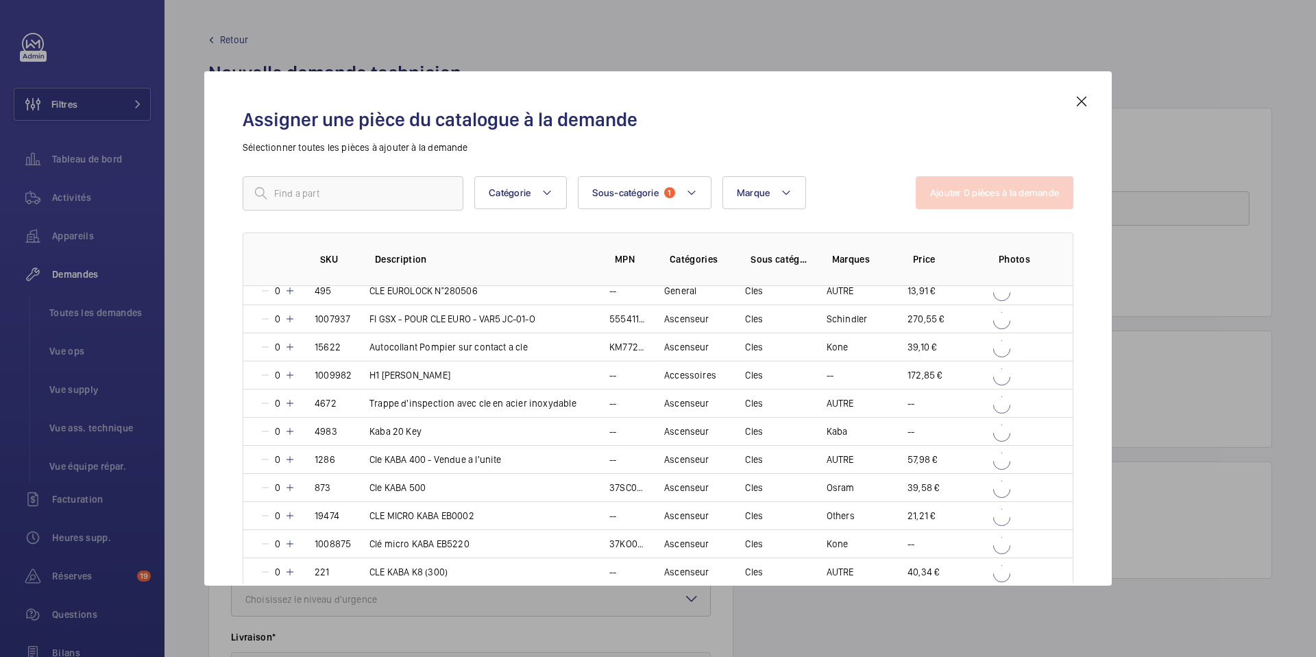
scroll to position [1250, 0]
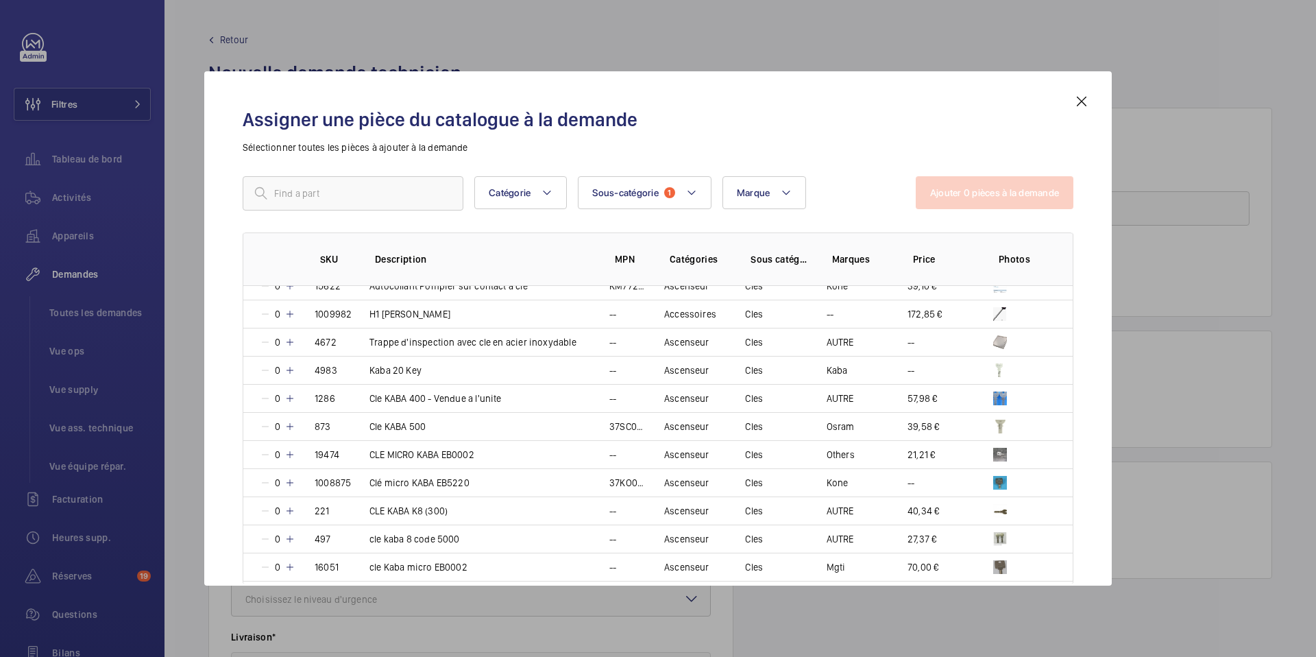
click at [125, 331] on div at bounding box center [658, 328] width 1316 height 657
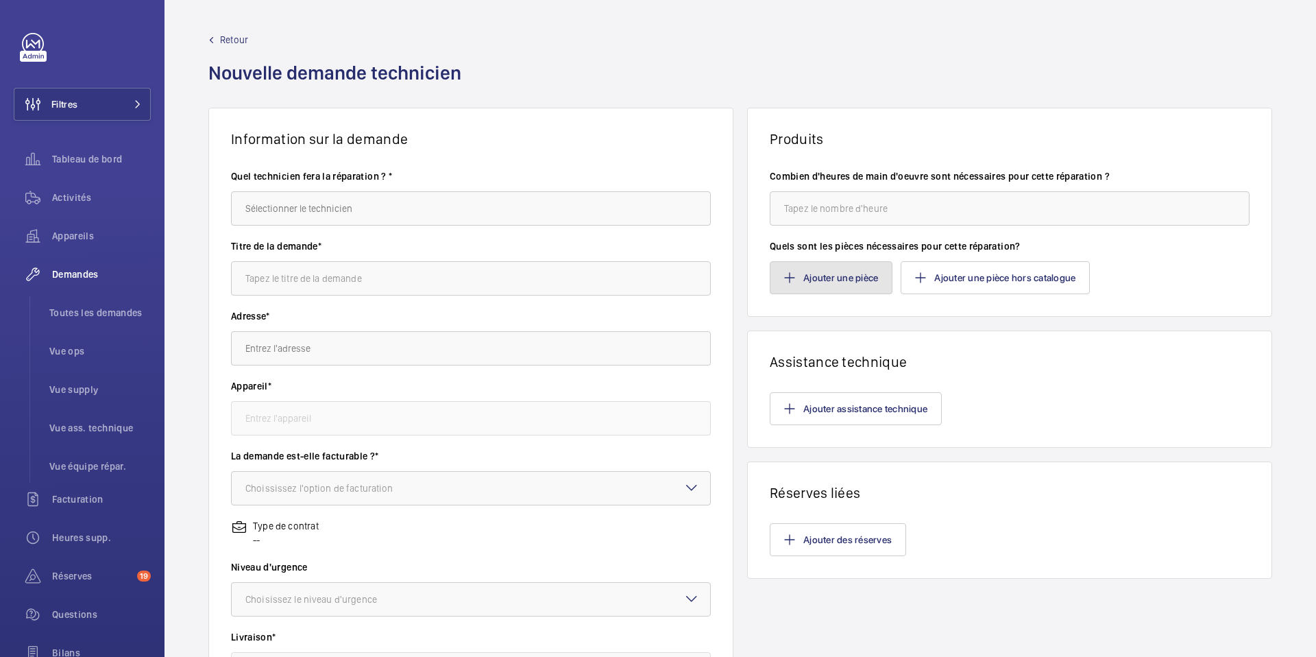
click at [851, 287] on button "Ajouter une pièce" at bounding box center [831, 277] width 123 height 33
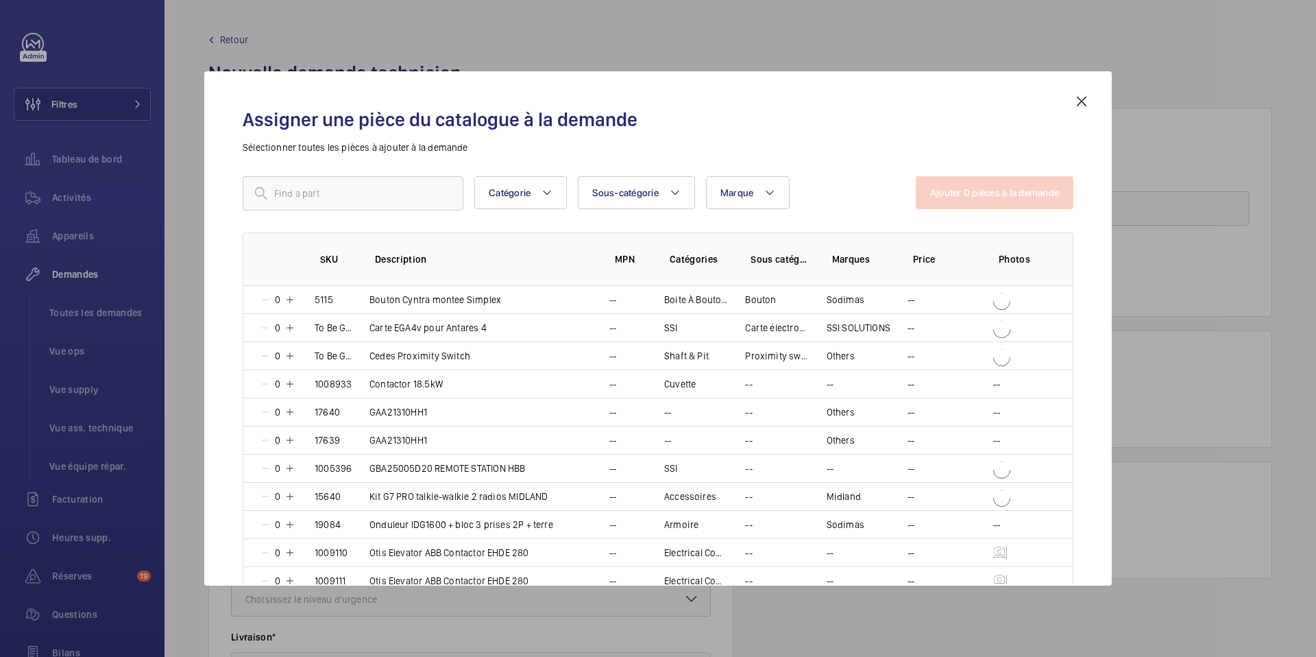
click at [110, 568] on div at bounding box center [658, 328] width 1316 height 657
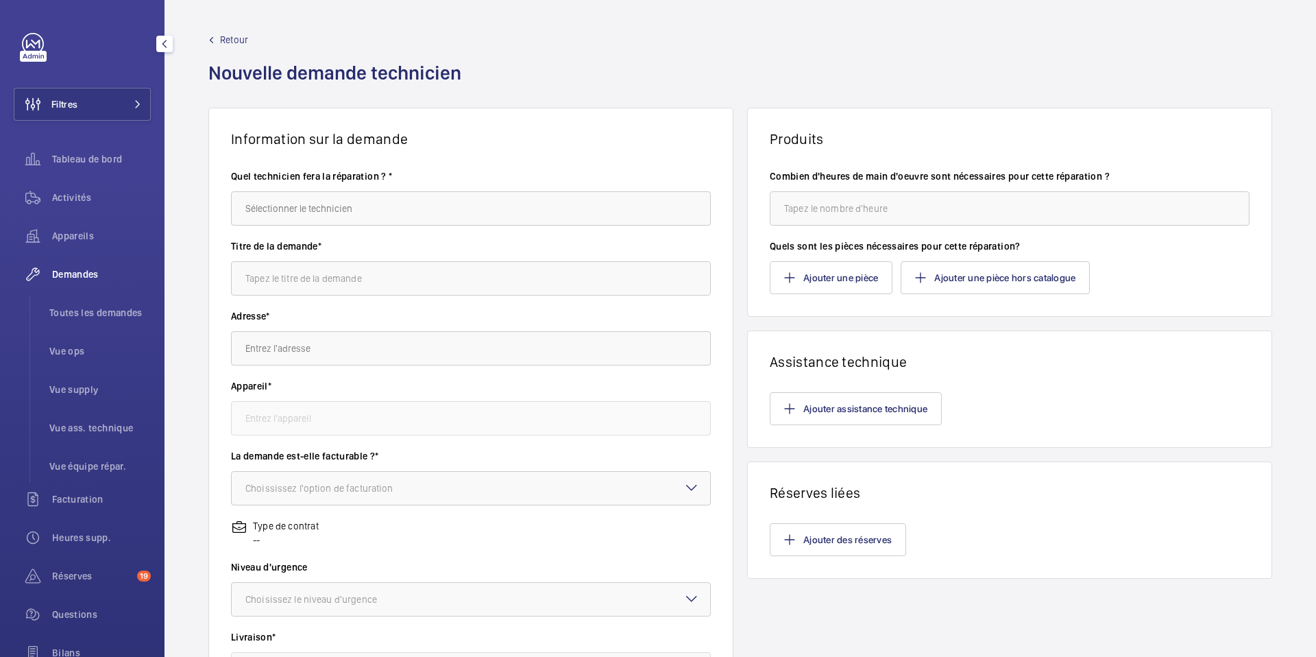
scroll to position [155, 0]
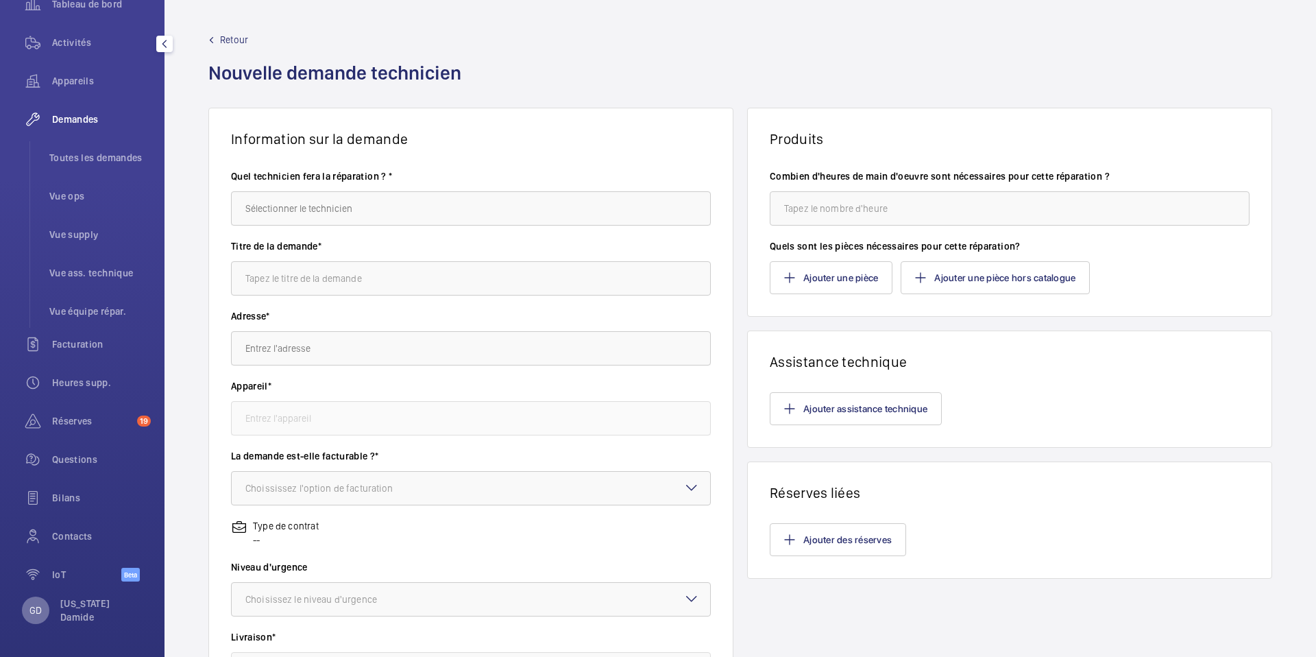
click at [42, 614] on div "GD" at bounding box center [35, 609] width 27 height 27
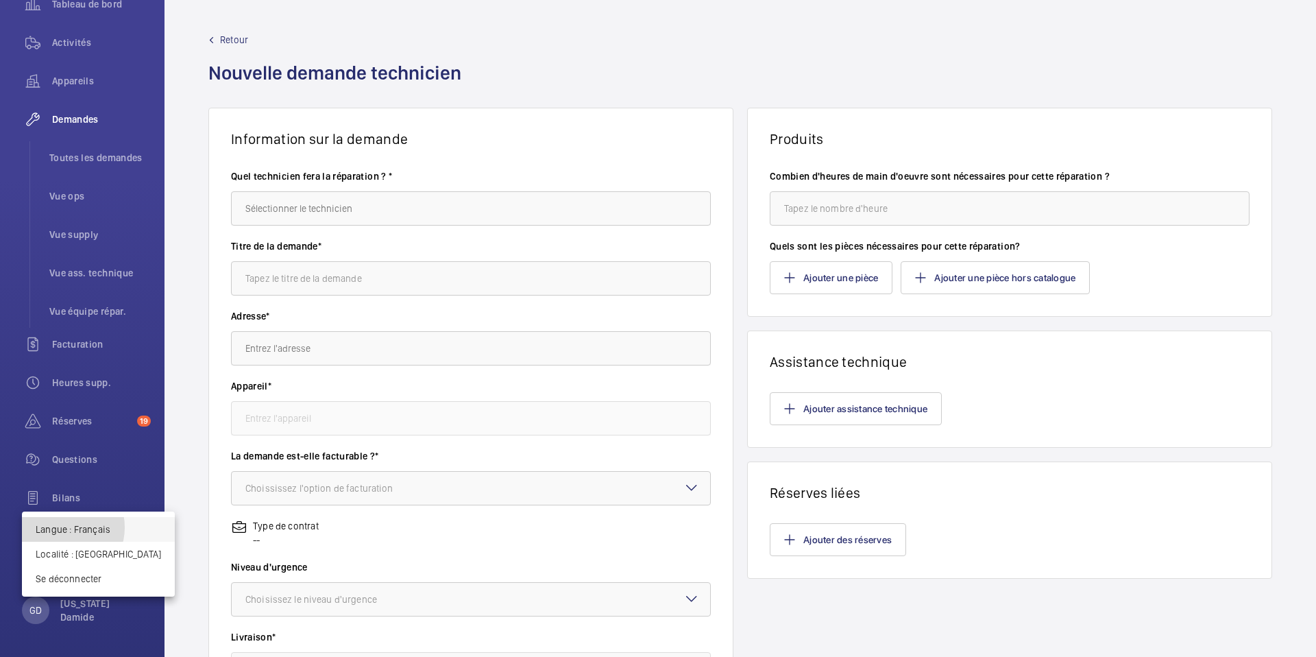
click at [63, 527] on p "Langue : Français" at bounding box center [98, 529] width 125 height 14
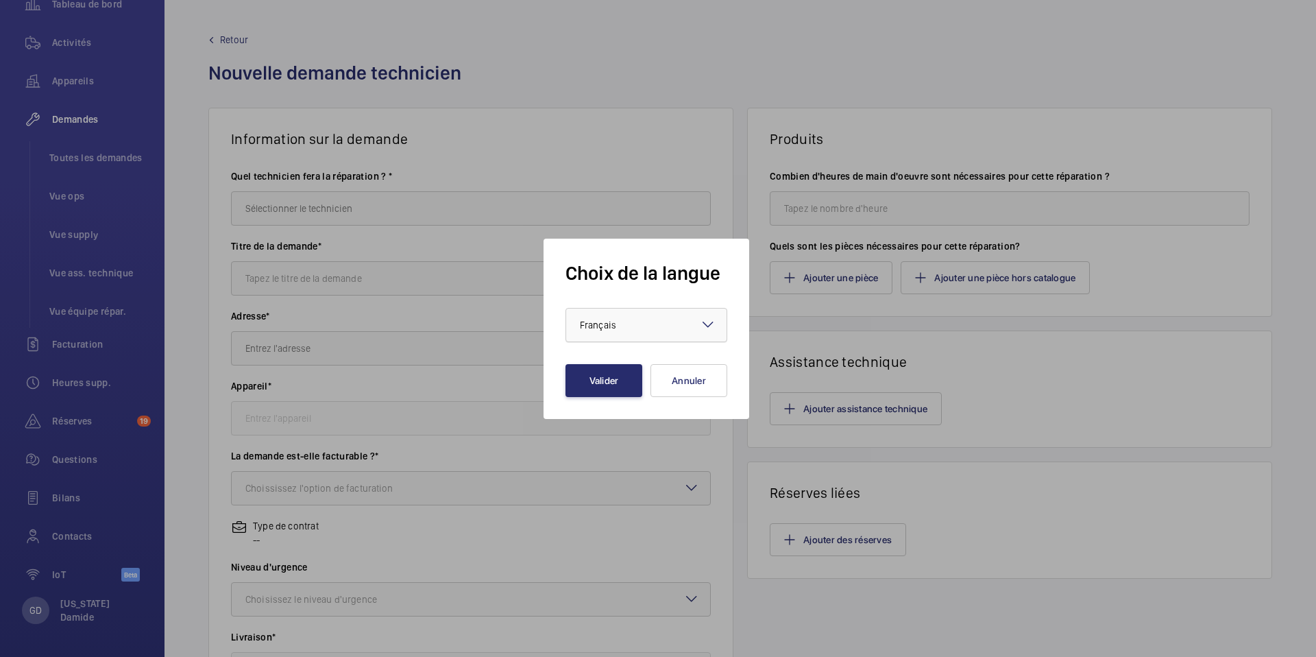
click at [653, 330] on div at bounding box center [646, 324] width 160 height 33
click at [640, 369] on span "English" at bounding box center [646, 367] width 133 height 14
click at [603, 380] on button "Valider" at bounding box center [603, 380] width 77 height 33
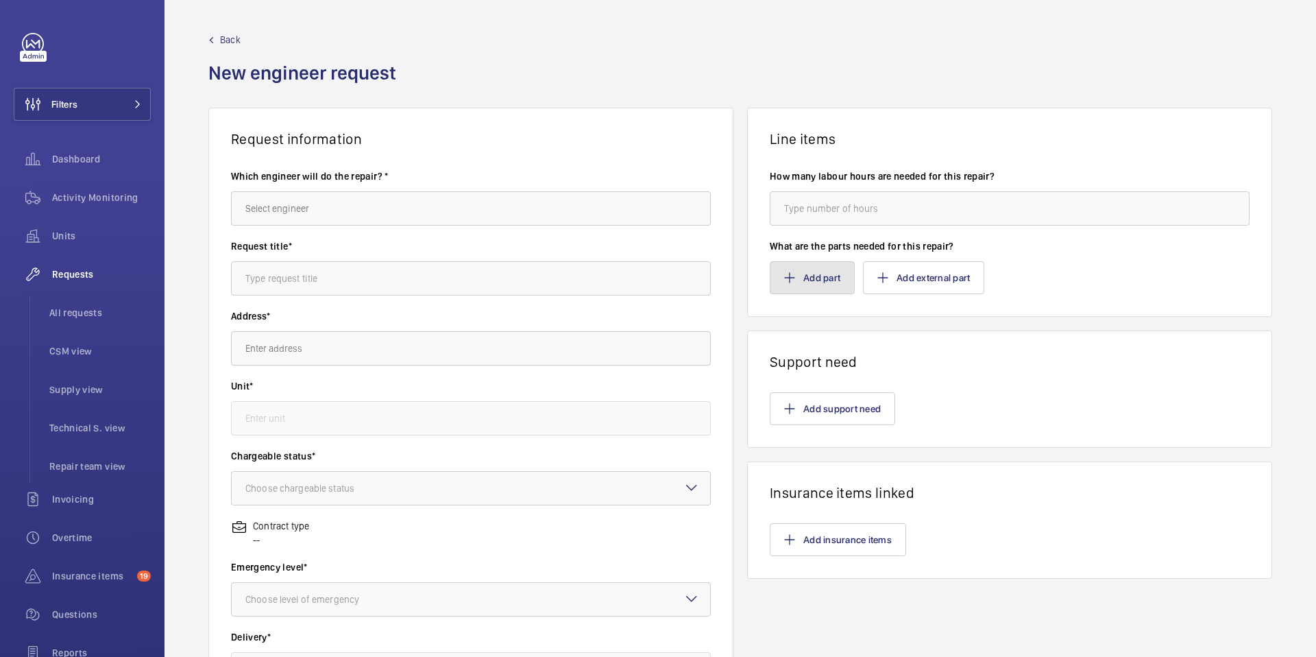
click at [812, 278] on button "Add part" at bounding box center [812, 277] width 85 height 33
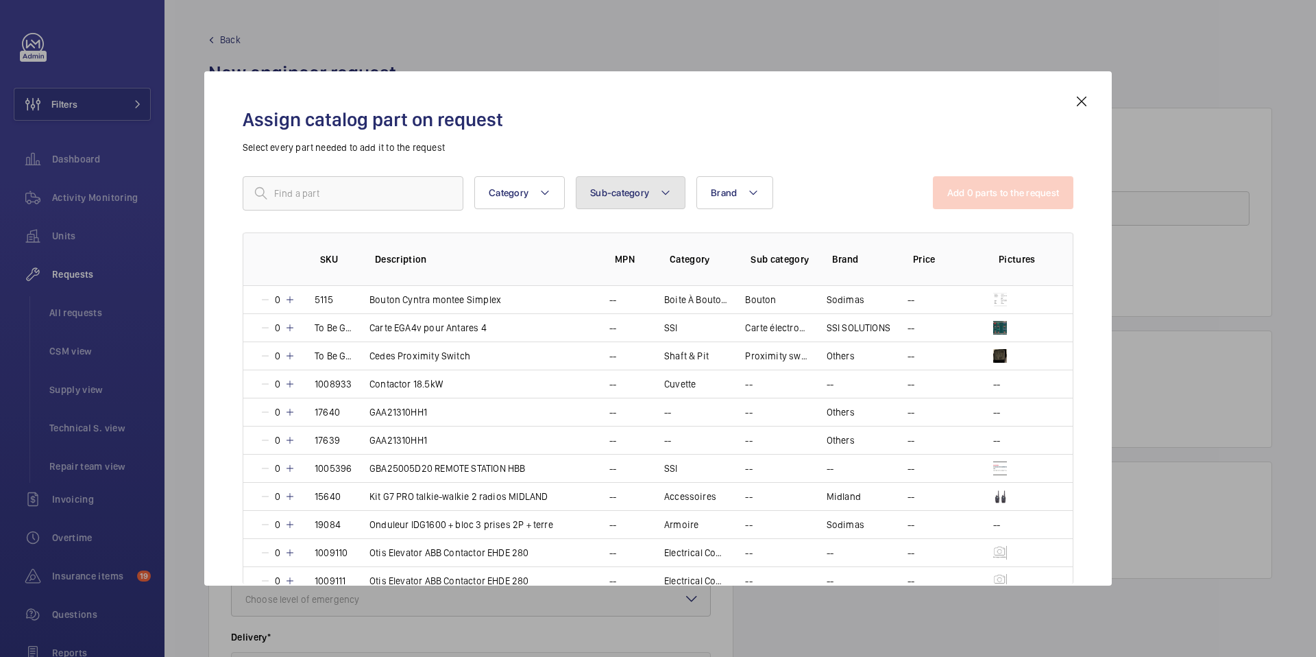
click at [662, 195] on mat-icon at bounding box center [665, 192] width 11 height 16
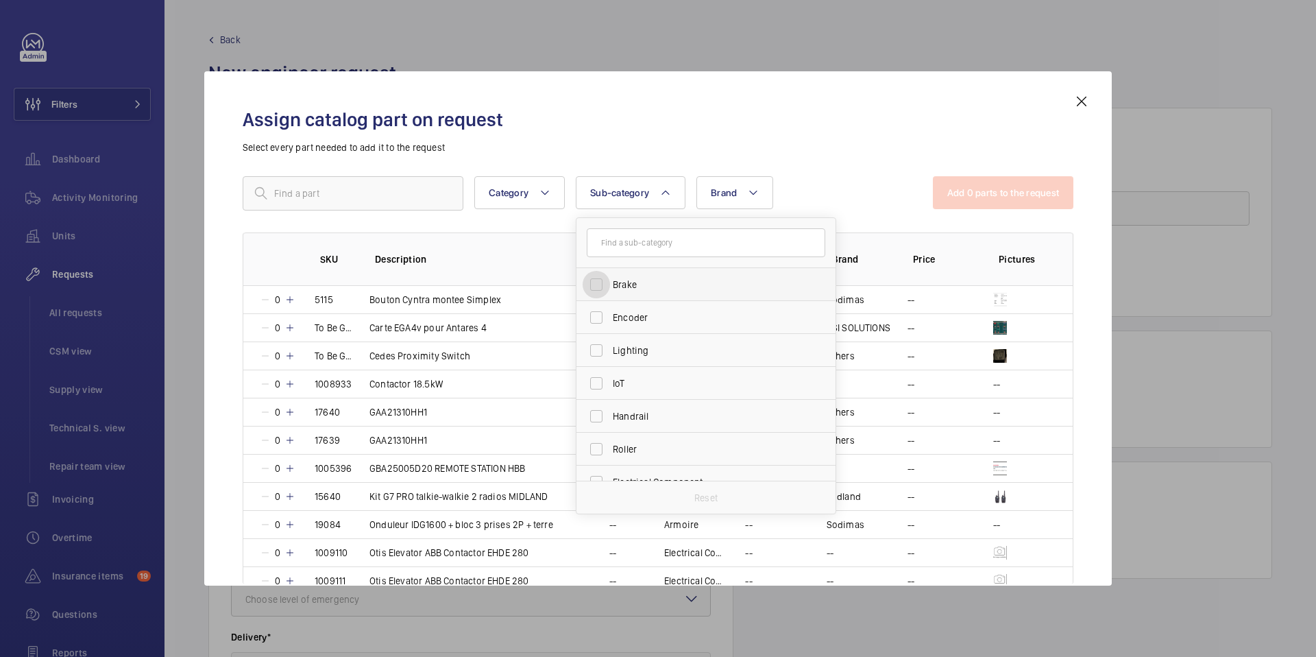
click at [601, 289] on input "Brake" at bounding box center [596, 284] width 27 height 27
checkbox input "true"
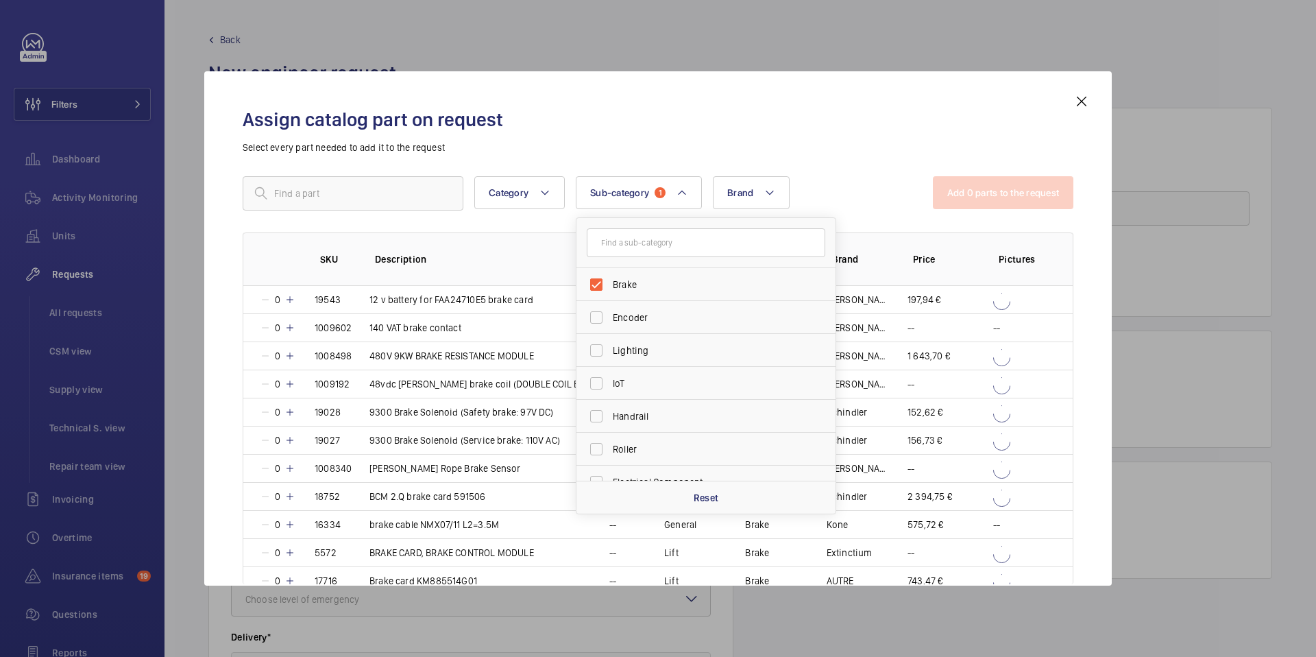
click at [871, 142] on p "Select every part needed to add it to the request" at bounding box center [658, 148] width 831 height 14
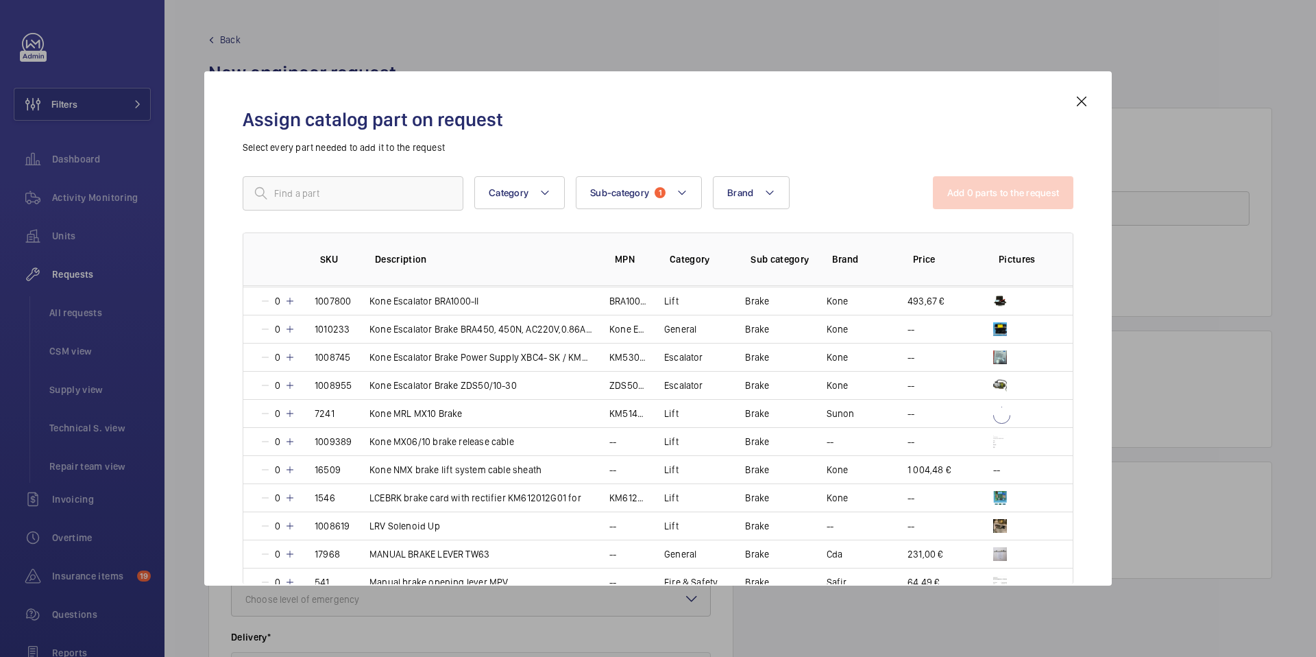
scroll to position [1294, 0]
click at [559, 191] on button "Category" at bounding box center [519, 192] width 90 height 33
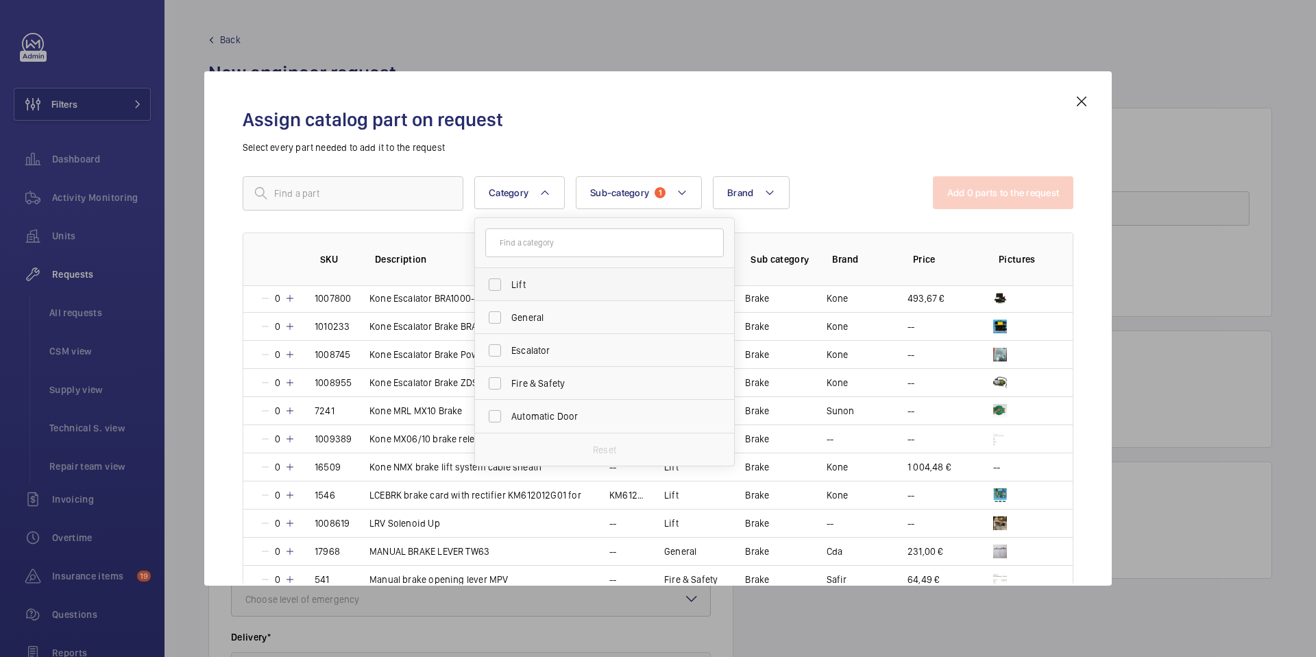
click at [528, 291] on span "Lift" at bounding box center [605, 285] width 188 height 14
click at [509, 291] on input "Lift" at bounding box center [494, 284] width 27 height 27
checkbox input "true"
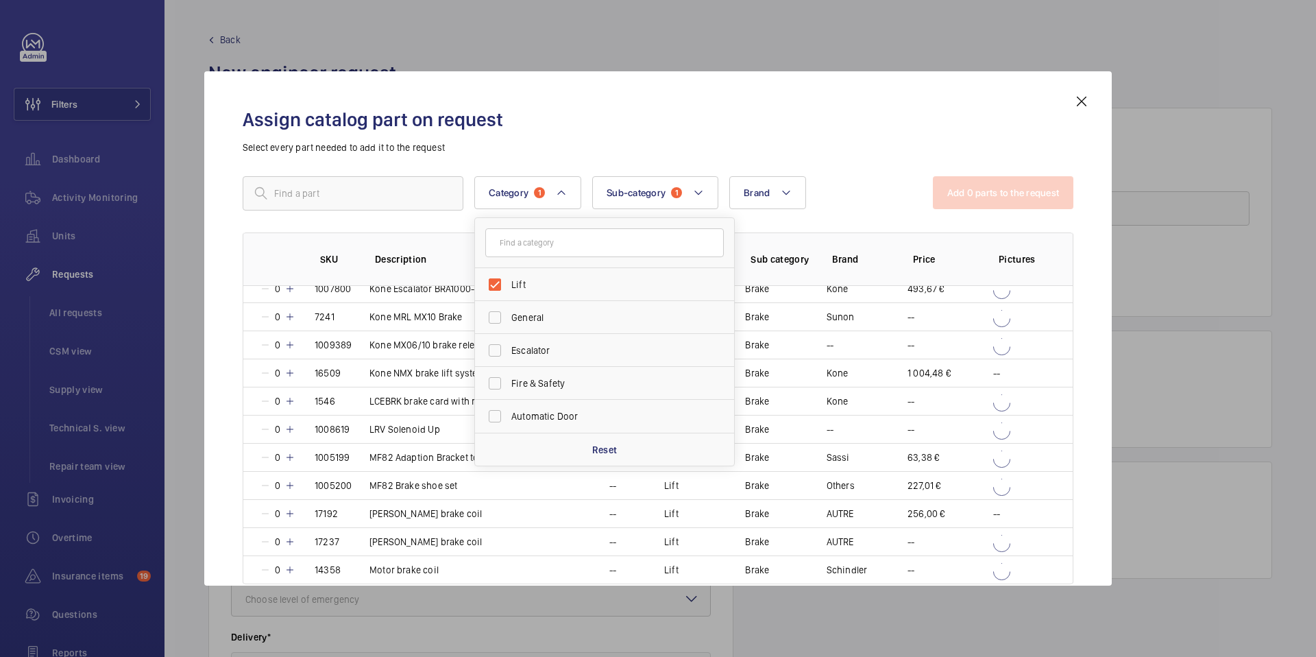
click at [709, 143] on p "Select every part needed to add it to the request" at bounding box center [658, 148] width 831 height 14
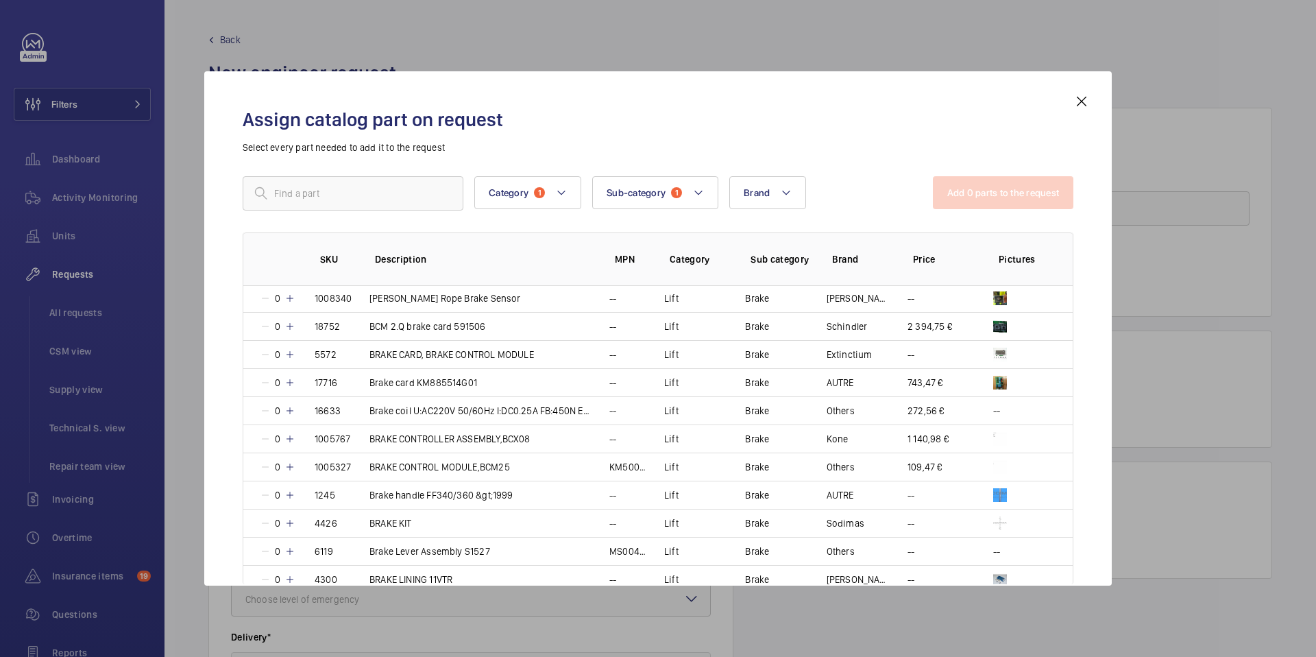
scroll to position [0, 0]
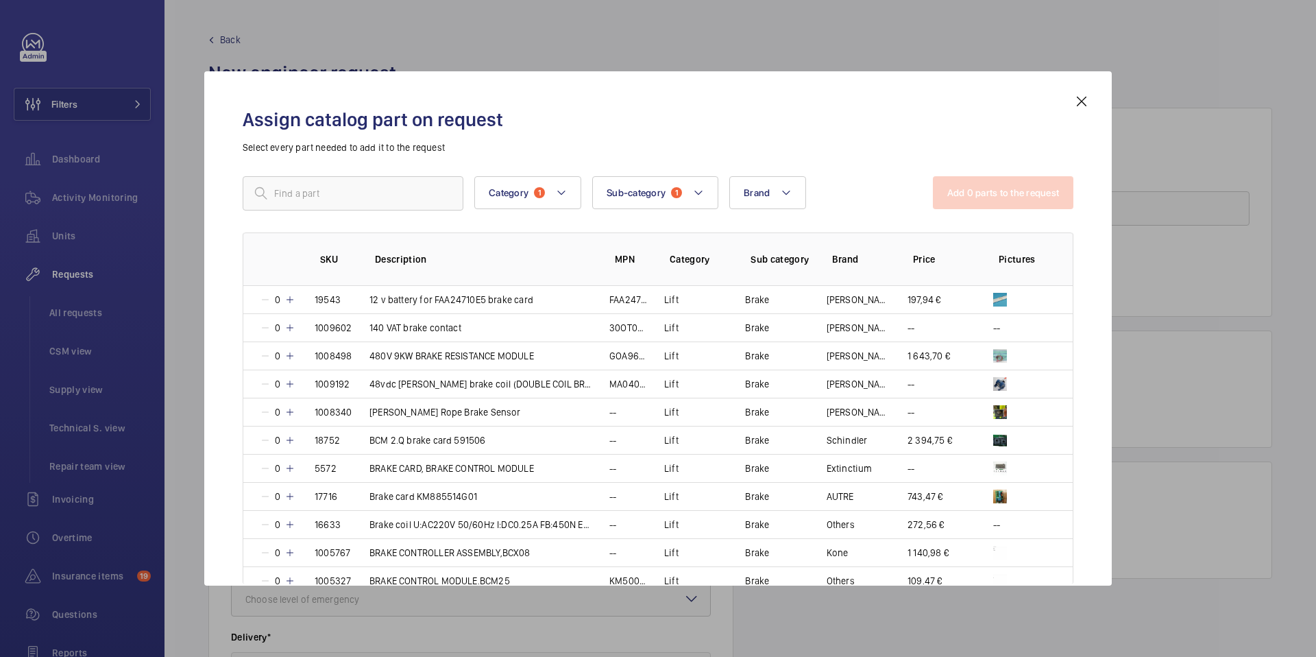
click at [912, 157] on div "Assign catalog part on request Select every part needed to add it to the reques…" at bounding box center [658, 339] width 864 height 492
click at [1085, 96] on mat-icon at bounding box center [1081, 101] width 16 height 16
